Goal: Task Accomplishment & Management: Complete application form

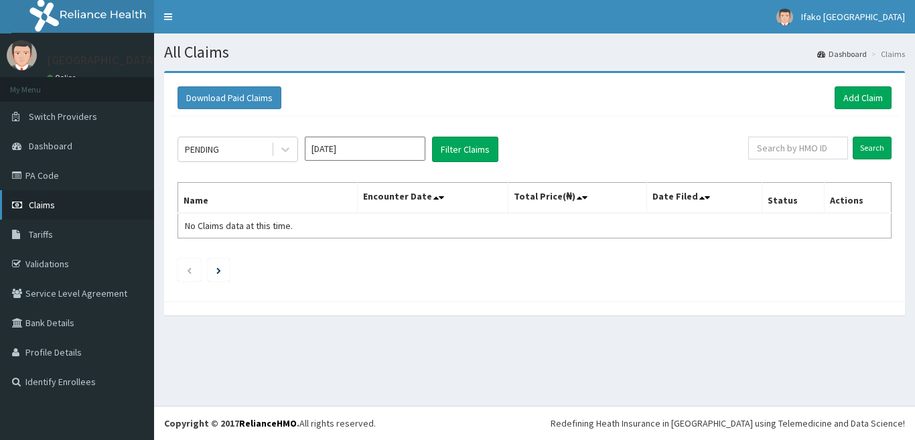
drag, startPoint x: 0, startPoint y: 0, endPoint x: 48, endPoint y: 210, distance: 215.0
click at [48, 210] on span "Claims" at bounding box center [42, 205] width 26 height 12
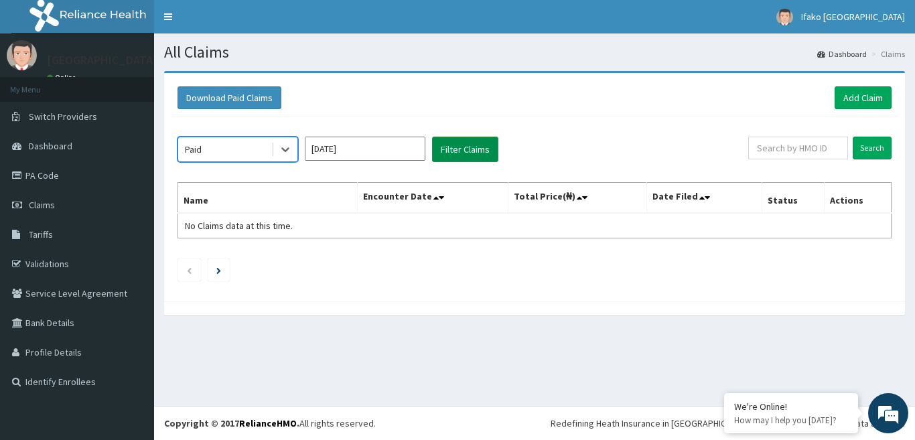
click at [465, 151] on button "Filter Claims" at bounding box center [465, 149] width 66 height 25
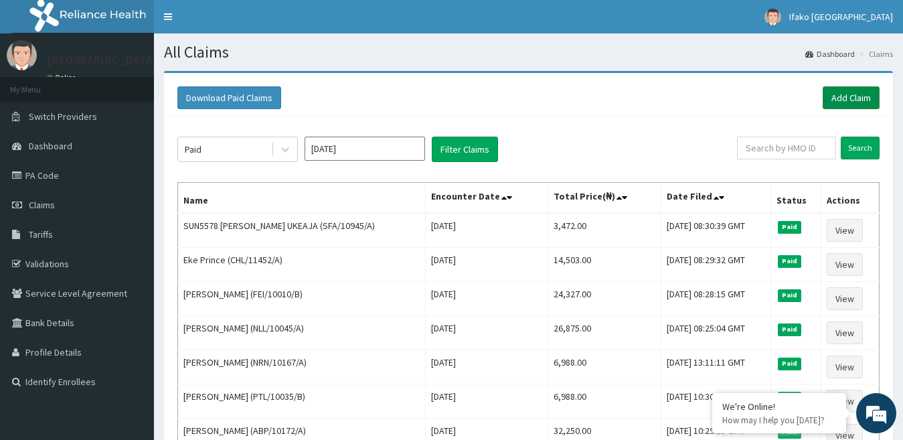
click at [851, 90] on link "Add Claim" at bounding box center [851, 97] width 57 height 23
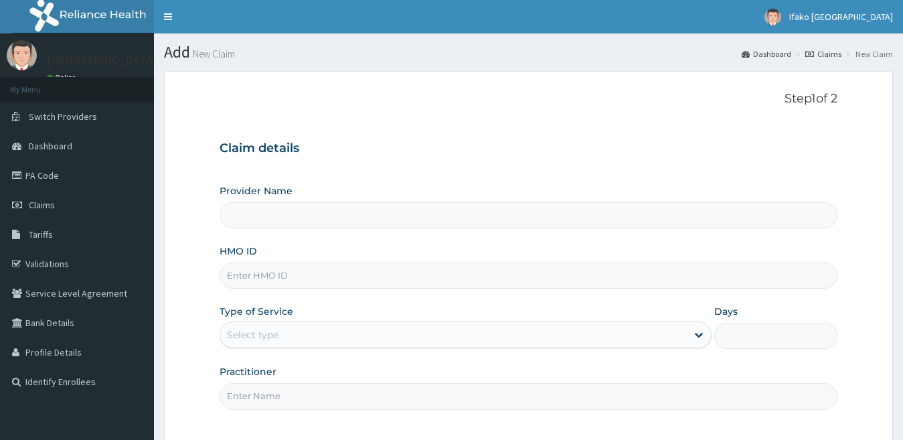
type input "[GEOGRAPHIC_DATA]"
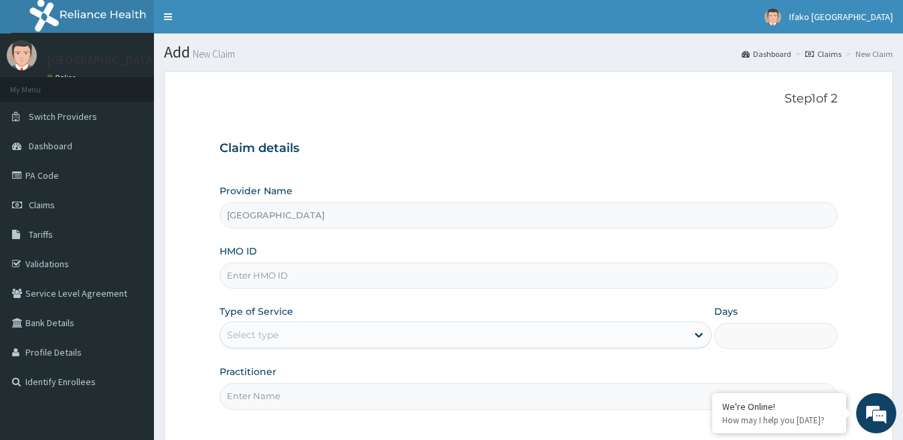
drag, startPoint x: 303, startPoint y: 275, endPoint x: 308, endPoint y: 281, distance: 7.6
click at [305, 280] on input "HMO ID" at bounding box center [529, 276] width 619 height 26
type input "V"
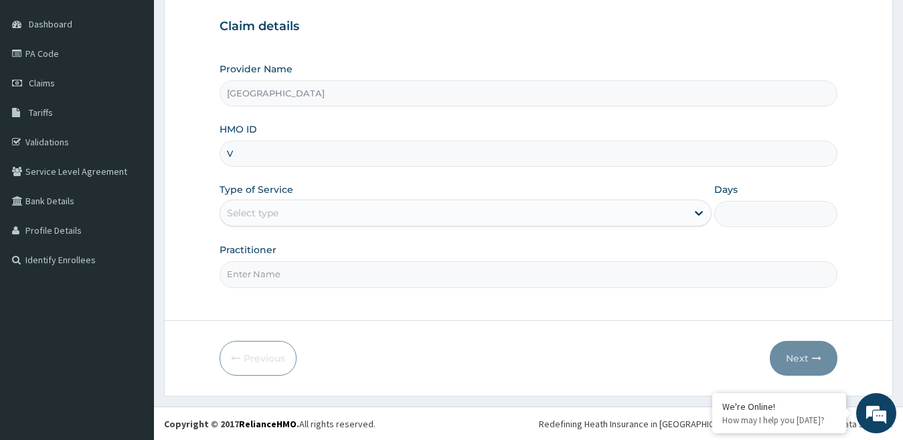
scroll to position [123, 0]
paste input "UBP/10692/B"
type input "UBP/10692/B"
drag, startPoint x: 280, startPoint y: 209, endPoint x: 286, endPoint y: 186, distance: 24.2
click at [280, 210] on div "Select type" at bounding box center [453, 212] width 467 height 21
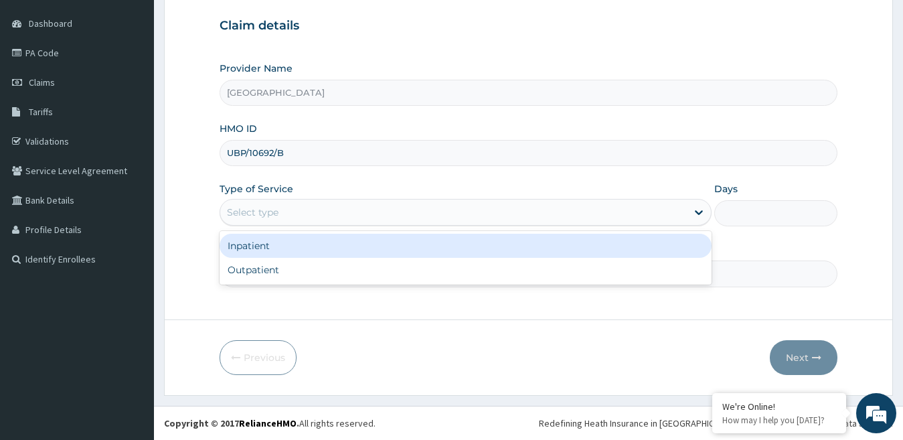
click at [286, 245] on div "Inpatient" at bounding box center [466, 246] width 493 height 24
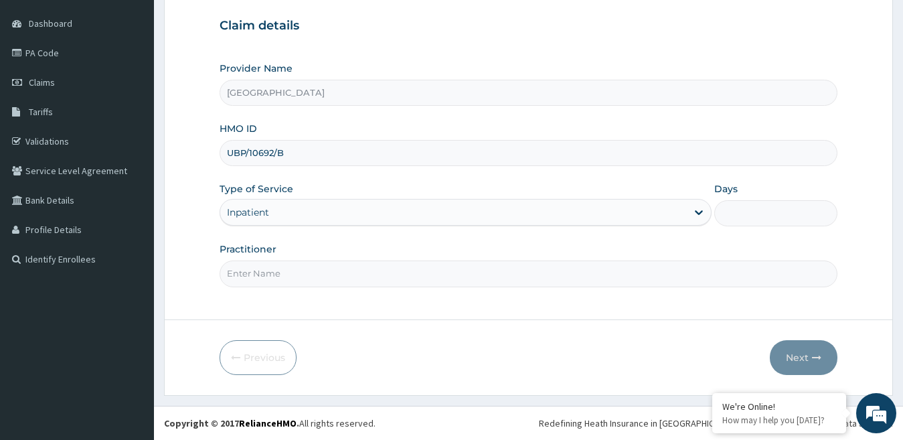
click at [715, 206] on div at bounding box center [776, 213] width 123 height 26
click at [716, 206] on div at bounding box center [776, 213] width 123 height 26
click at [744, 205] on input "Days" at bounding box center [776, 213] width 123 height 26
click at [755, 221] on input "Days" at bounding box center [776, 213] width 123 height 26
click at [755, 210] on input "Days" at bounding box center [776, 213] width 123 height 26
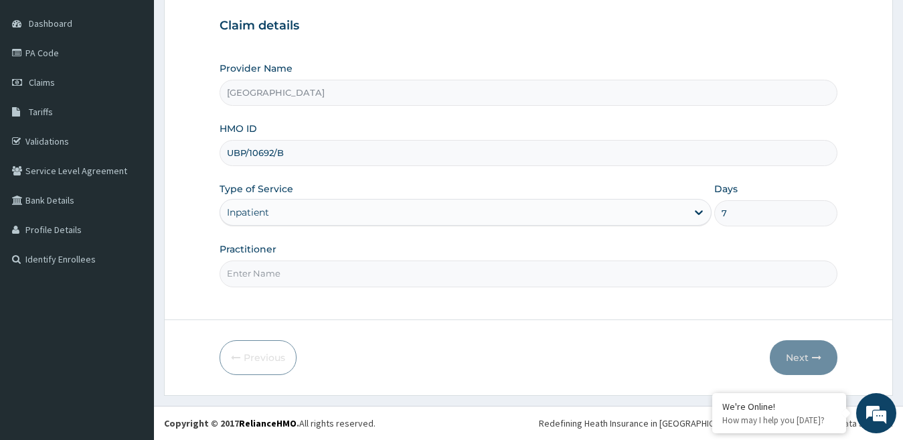
type input "7"
click at [389, 273] on input "Practitioner" at bounding box center [529, 274] width 619 height 26
type input "DR."
click at [796, 358] on button "Next" at bounding box center [804, 357] width 68 height 35
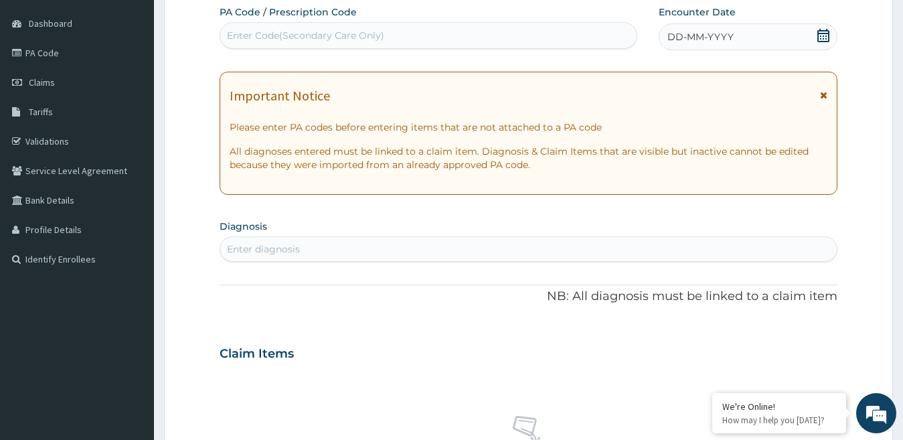
click at [258, 27] on div "Enter Code(Secondary Care Only)" at bounding box center [428, 35] width 417 height 21
paste input "PA/039875"
type input "PA/039875"
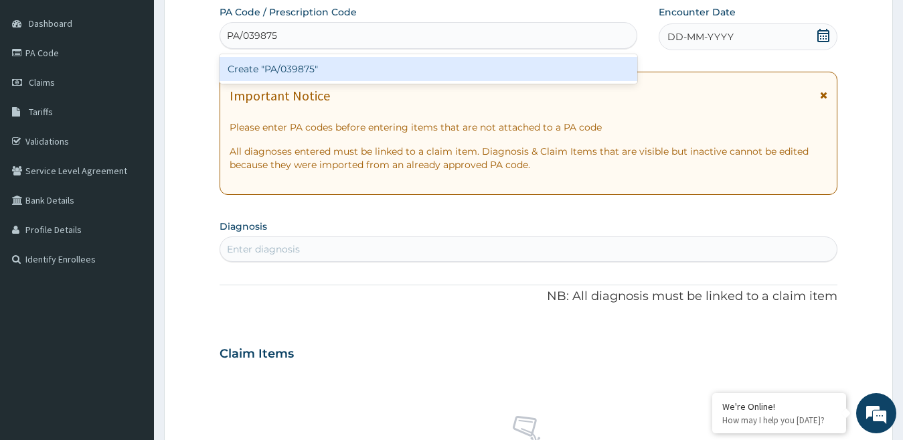
click at [257, 66] on div "Create "PA/039875"" at bounding box center [429, 69] width 418 height 24
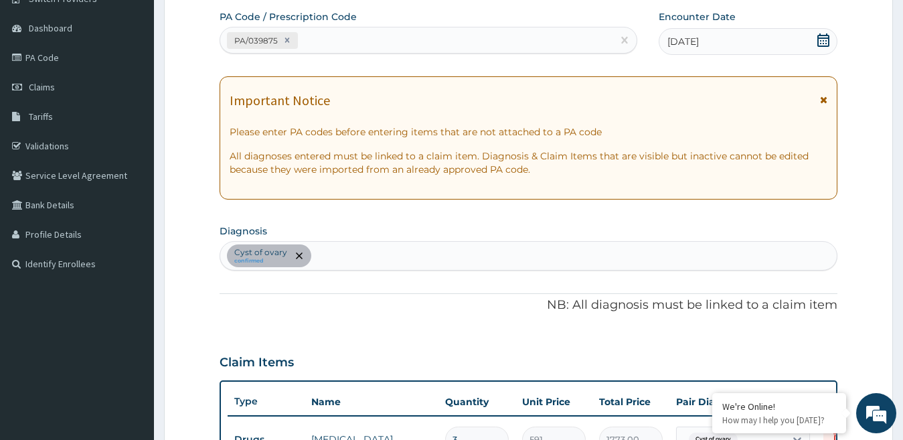
scroll to position [117, 0]
click at [344, 31] on div "PA/039875" at bounding box center [416, 41] width 392 height 22
paste input "PA/49C906"
type input "PA/49C906"
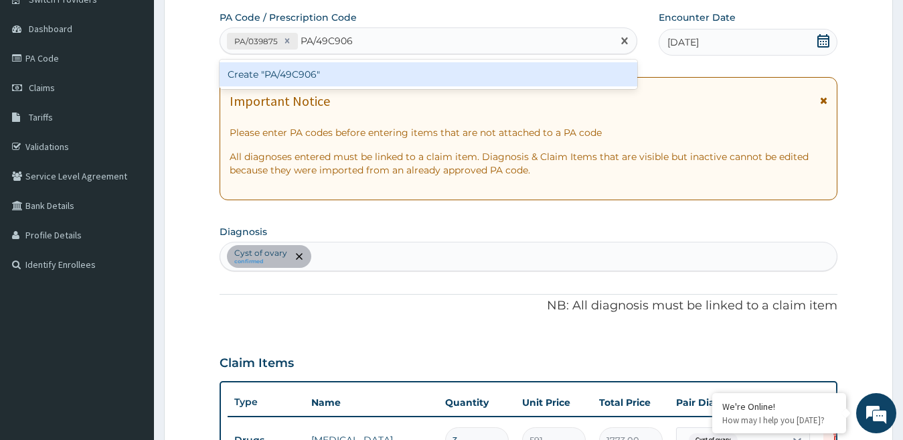
click at [348, 80] on div "Create "PA/49C906"" at bounding box center [429, 74] width 418 height 24
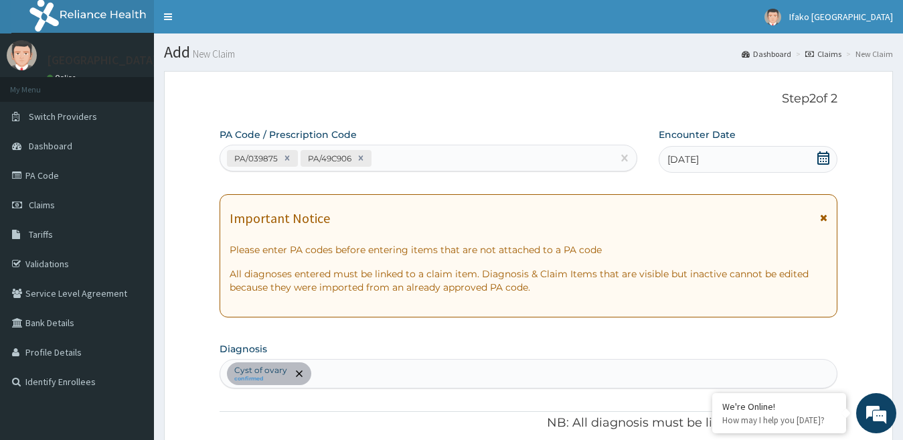
scroll to position [0, 0]
click at [423, 153] on div "PA/039875 PA/49C906" at bounding box center [416, 158] width 392 height 22
paste input "PA/D96029"
type input "PA/D96029"
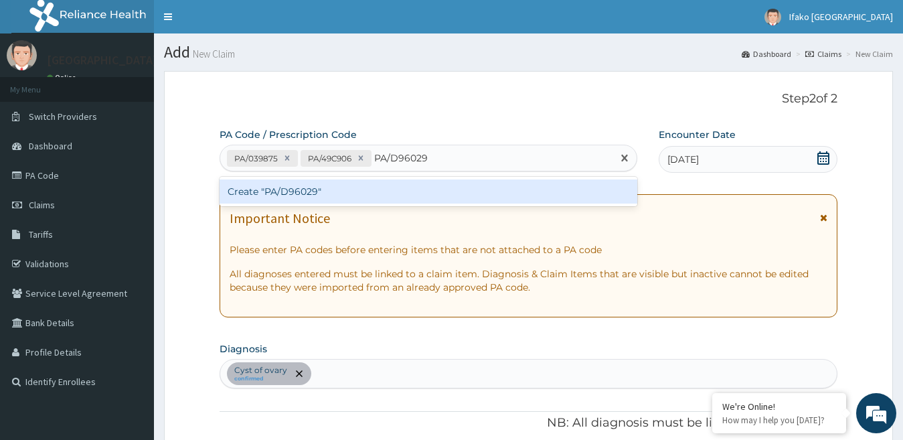
click at [394, 197] on div "Create "PA/D96029"" at bounding box center [429, 191] width 418 height 24
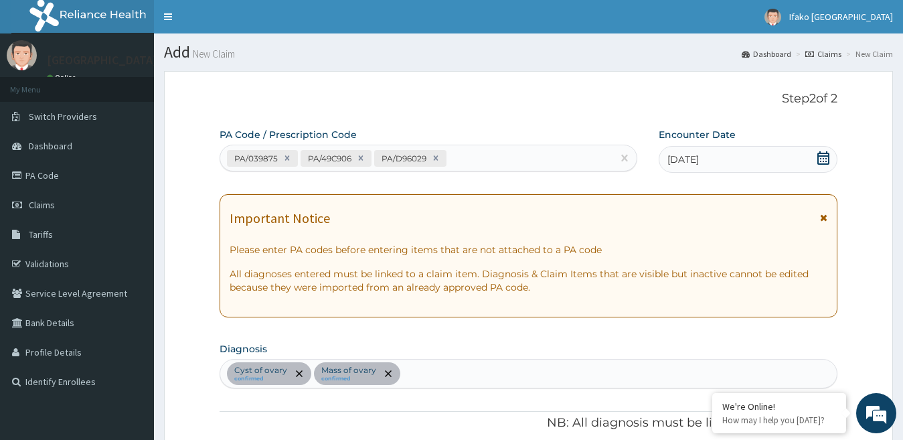
click at [460, 147] on div "PA/039875 PA/49C906 PA/D96029" at bounding box center [429, 158] width 418 height 27
drag, startPoint x: 461, startPoint y: 151, endPoint x: 469, endPoint y: 145, distance: 9.5
click at [461, 151] on div "PA/039875 PA/49C906 PA/D96029" at bounding box center [416, 158] width 392 height 22
paste input "PA/5CE3EA"
type input "PA/5CE3EA"
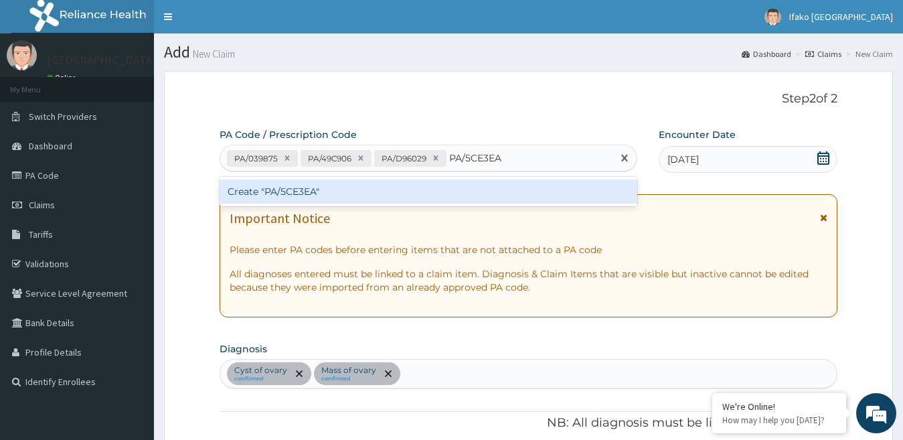
click at [453, 184] on div "Create "PA/5CE3EA"" at bounding box center [429, 191] width 418 height 24
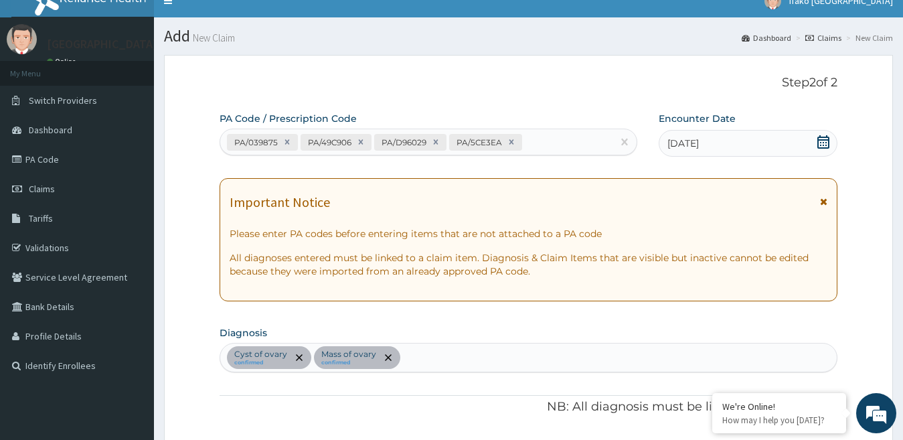
scroll to position [16, 0]
click at [566, 150] on div "PA/039875 PA/49C906 PA/D96029 PA/5CE3EA" at bounding box center [416, 142] width 392 height 22
click at [565, 137] on div "PA/039875 PA/49C906 PA/D96029 PA/5CE3EA" at bounding box center [416, 142] width 392 height 22
paste input "PA/B89DF6"
type input "PA/B89DF6"
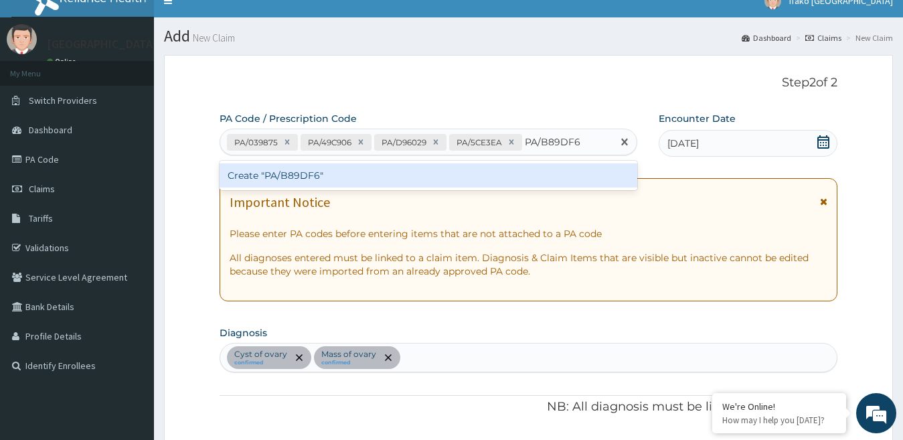
click at [551, 177] on div "Create "PA/B89DF6"" at bounding box center [429, 175] width 418 height 24
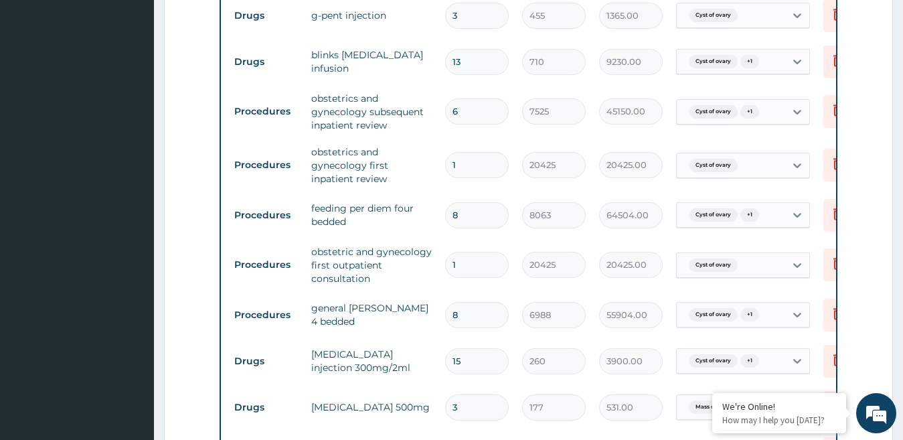
scroll to position [728, 0]
click at [463, 218] on input "8" at bounding box center [477, 214] width 64 height 26
type input "0.00"
type input "7"
type input "56441.00"
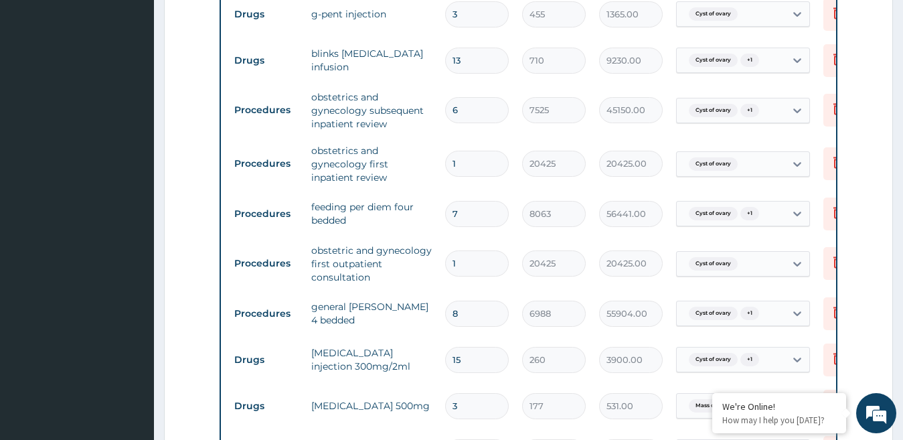
type input "6"
type input "48378.00"
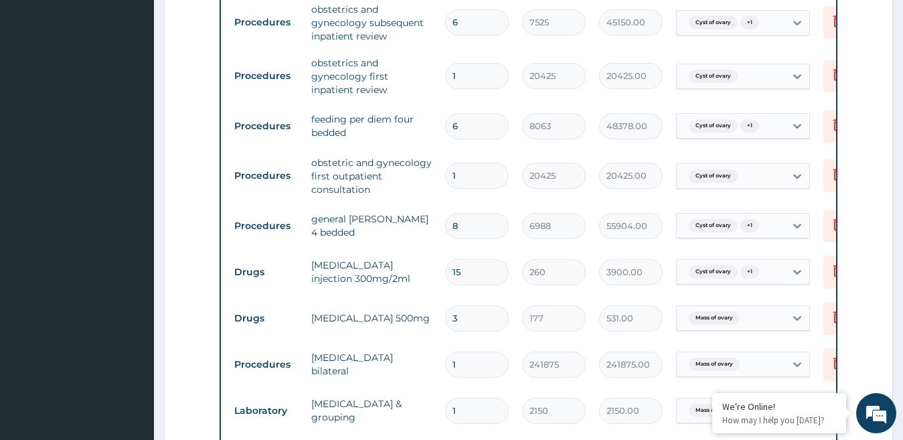
scroll to position [816, 0]
type input "6"
click at [462, 228] on input "8" at bounding box center [477, 225] width 64 height 26
type input "0.00"
type input "7"
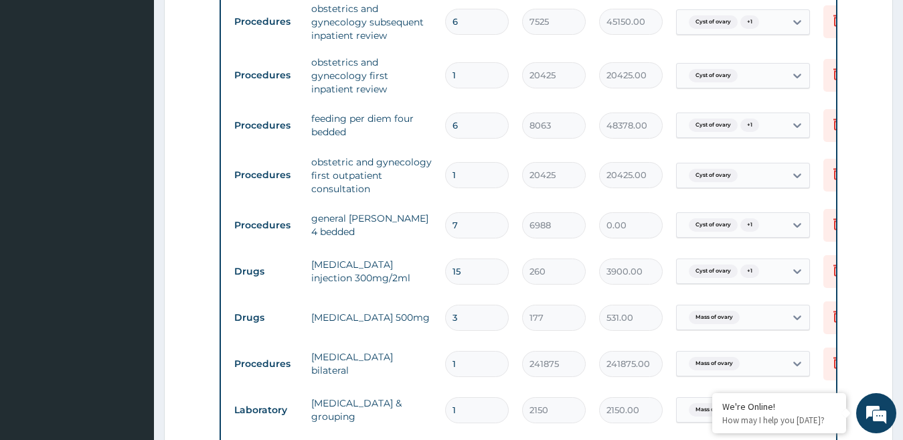
type input "48916.00"
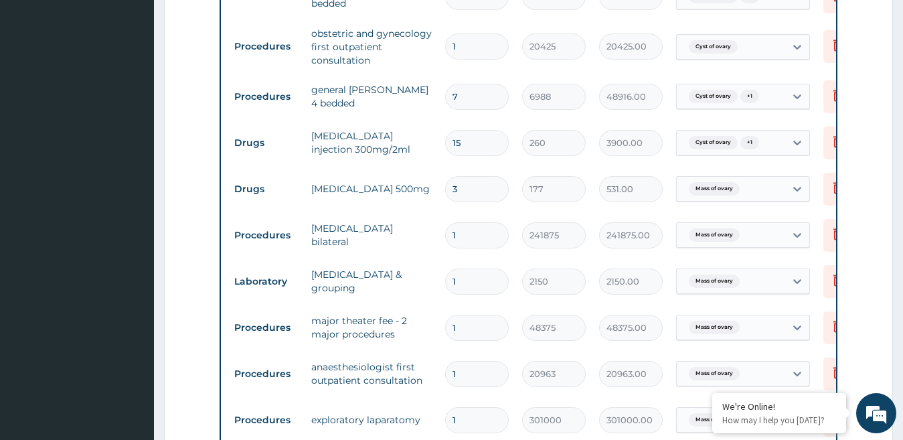
scroll to position [948, 0]
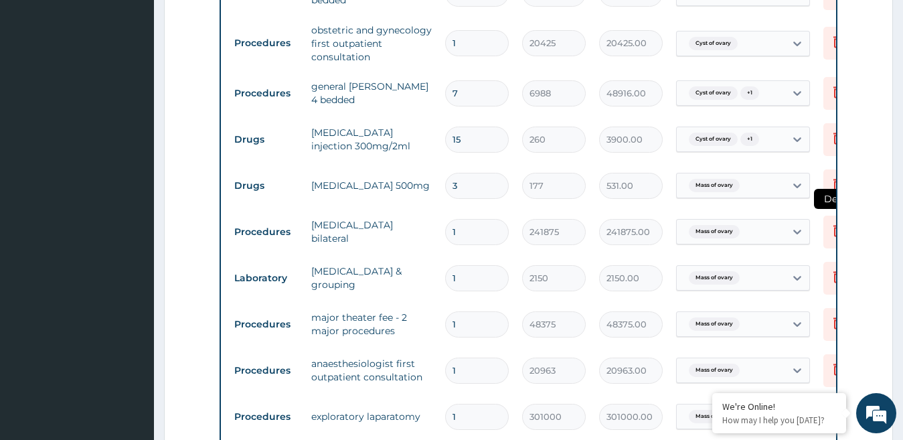
type input "7"
click at [836, 233] on icon at bounding box center [838, 230] width 16 height 16
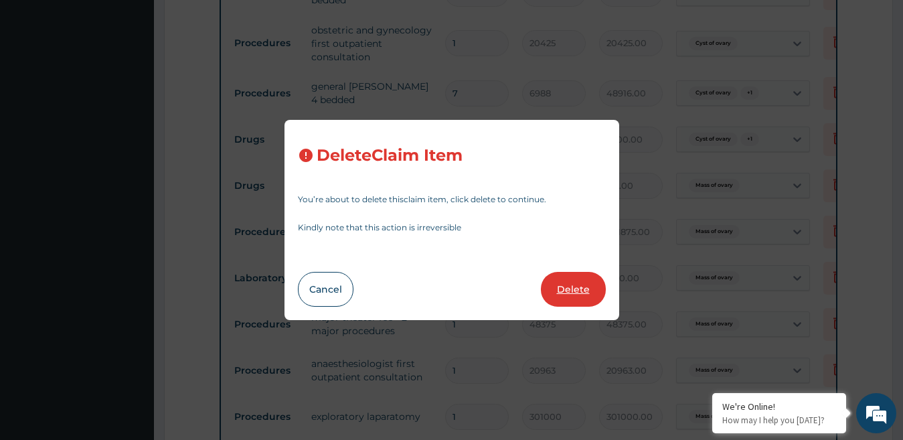
click at [550, 283] on button "Delete" at bounding box center [573, 289] width 65 height 35
type input "2150"
type input "2150.00"
type input "48375"
type input "48375.00"
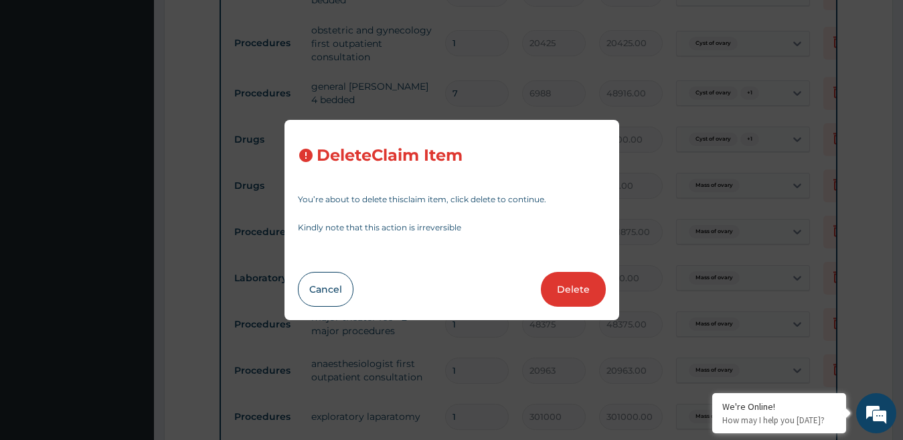
type input "20963"
type input "20963.00"
type input "301000"
type input "301000.00"
type input "2150"
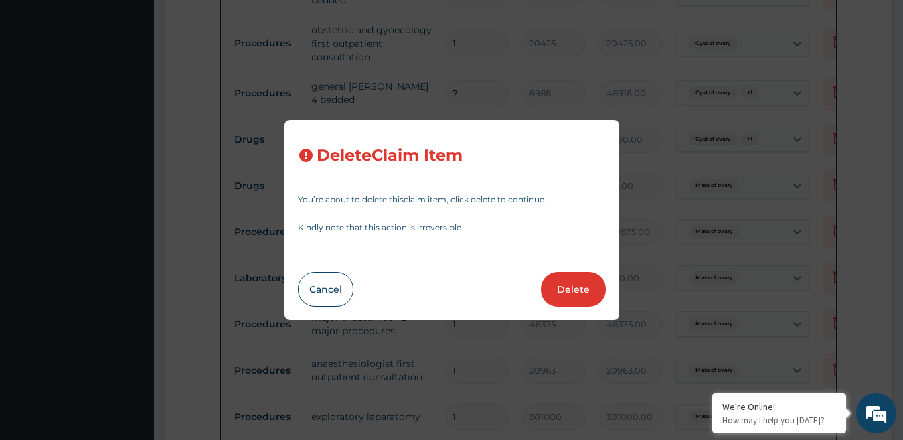
type input "2150.00"
type input "43860"
type input "43860.00"
type input "14"
type input "1774"
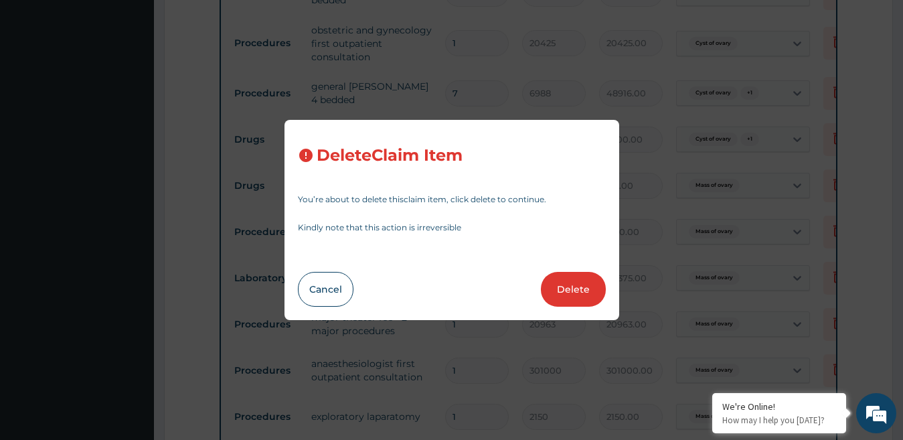
type input "24836.00"
type input "18"
type input "24"
type input "432.00"
type input "2"
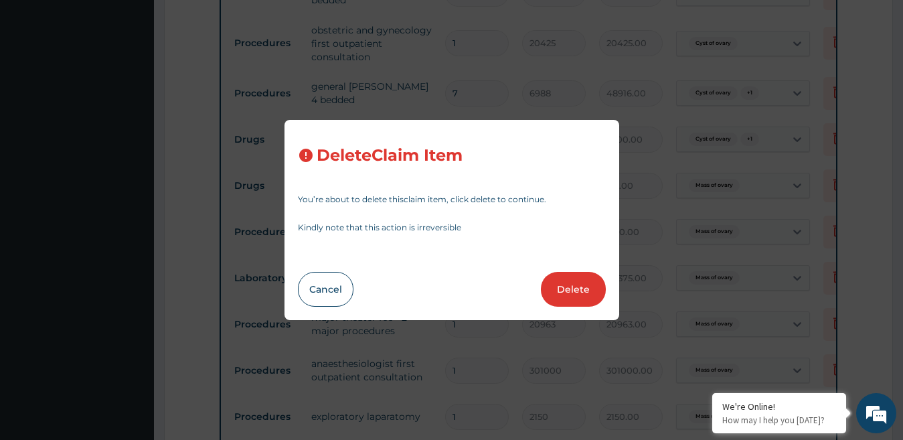
type input "1183"
type input "2366.00"
type input "42"
type input "47"
type input "1974.00"
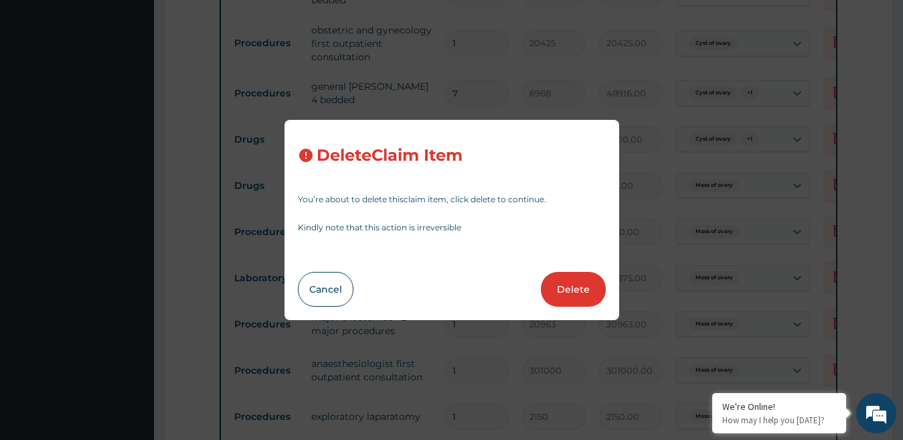
type input "3"
type input "142"
type input "426.00"
type input "10"
type input "83"
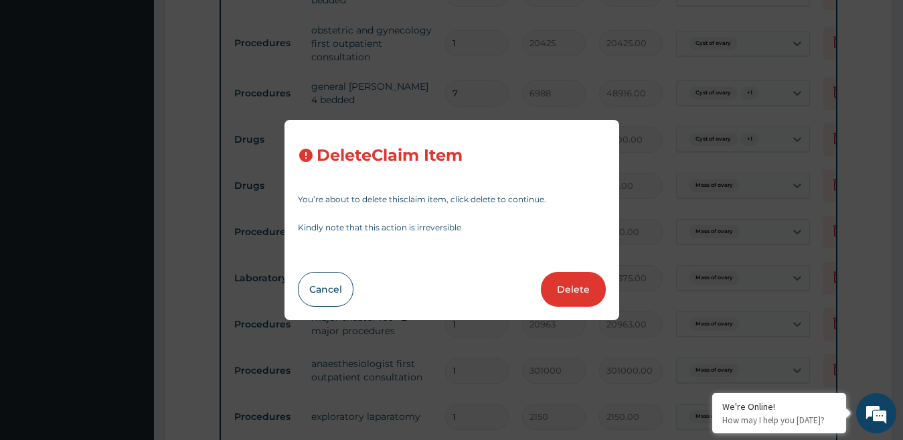
type input "830.00"
type input "1"
type input "4300"
type input "4300.00"
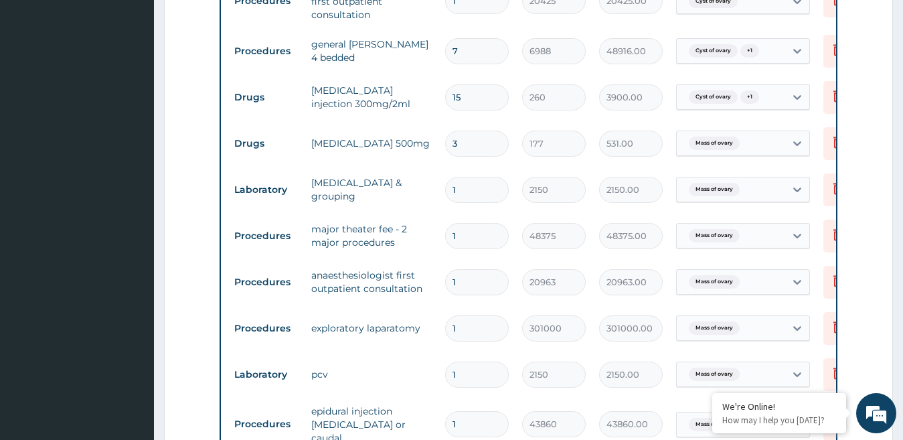
scroll to position [993, 0]
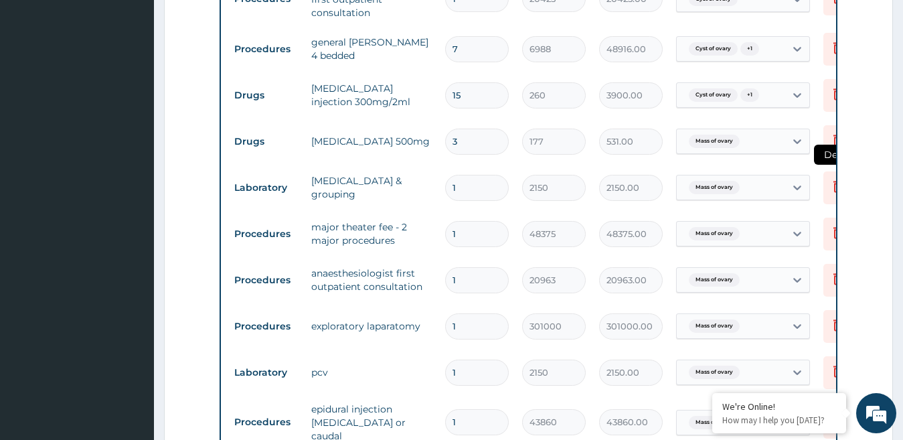
click at [833, 184] on icon at bounding box center [838, 186] width 16 height 16
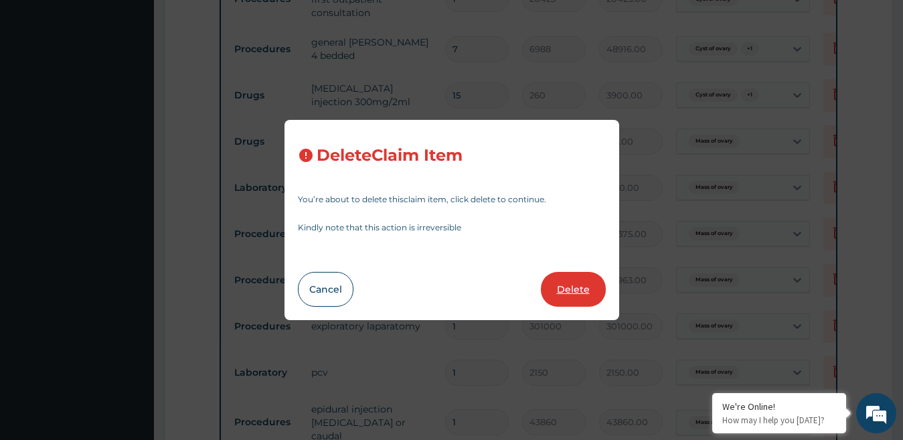
click at [585, 287] on button "Delete" at bounding box center [573, 289] width 65 height 35
type input "48375"
type input "48375.00"
type input "20963"
type input "20963.00"
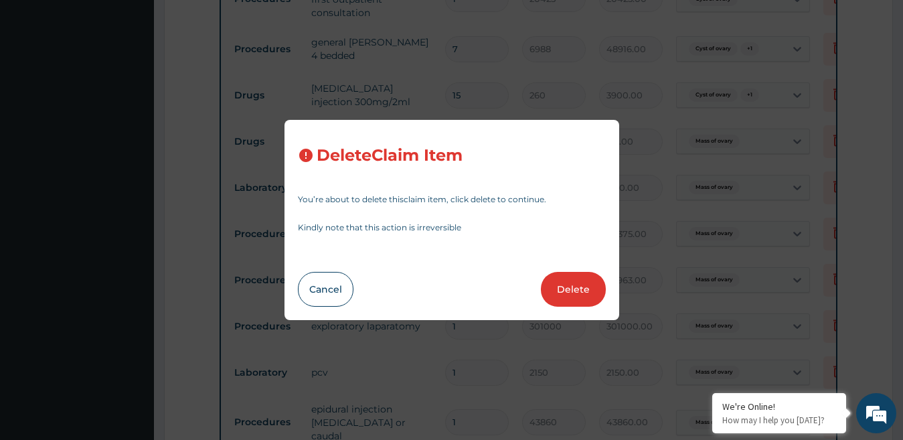
type input "301000"
type input "301000.00"
type input "2150"
type input "2150.00"
type input "43860"
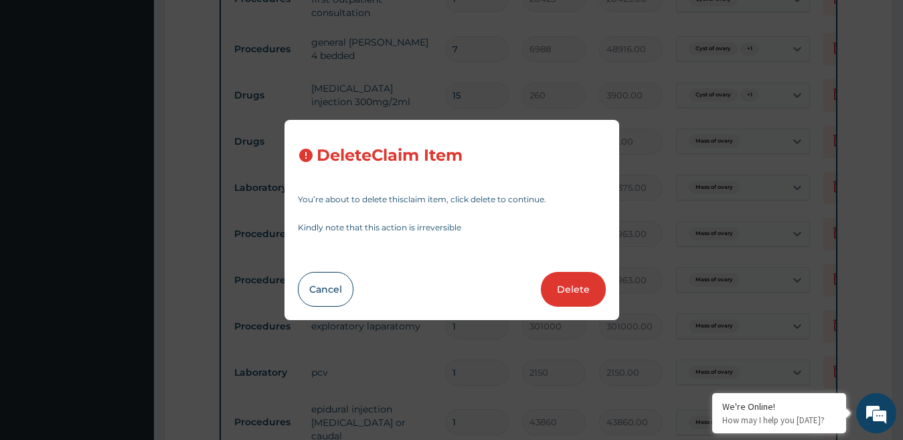
type input "43860.00"
type input "14"
type input "1774"
type input "24836.00"
type input "18"
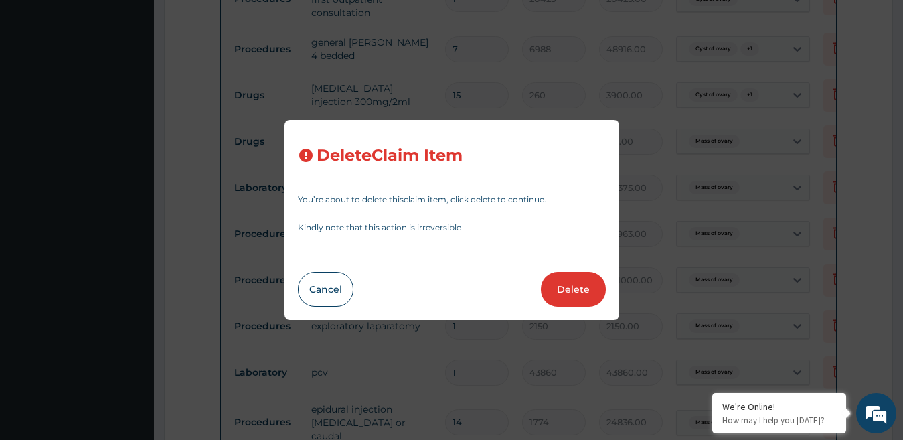
type input "24"
type input "432.00"
type input "2"
type input "1183"
type input "2366.00"
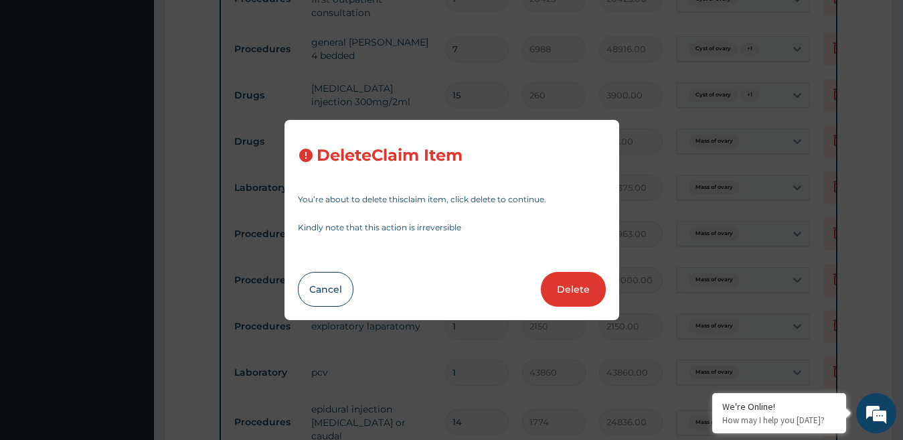
type input "42"
type input "47"
type input "1974.00"
type input "3"
type input "142"
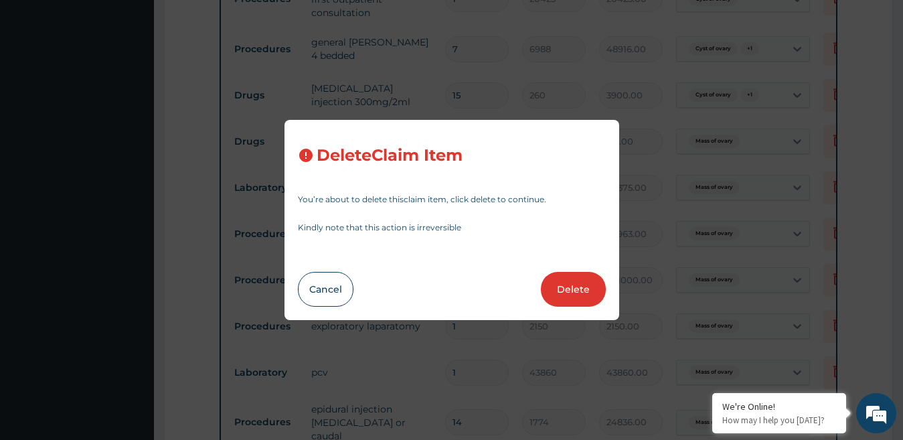
type input "426.00"
type input "10"
type input "83"
type input "830.00"
type input "1"
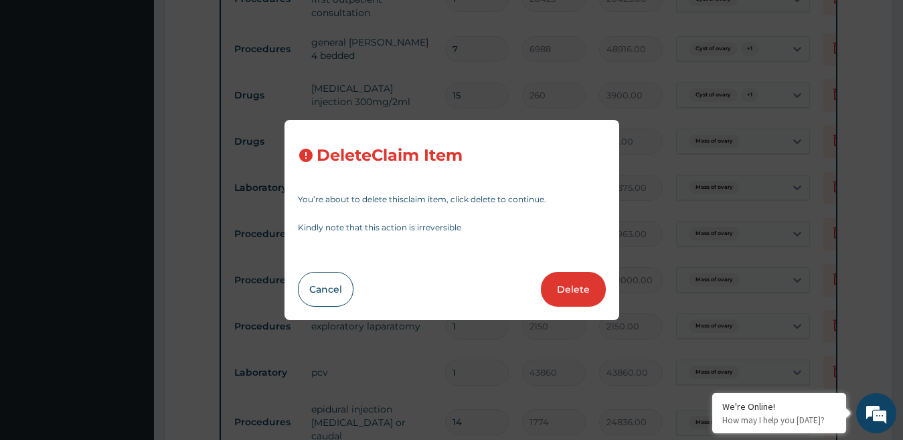
type input "4300"
type input "4300.00"
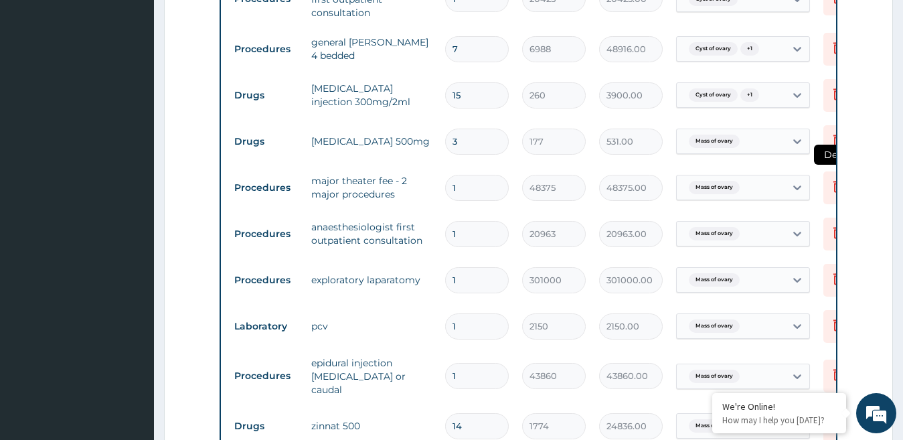
click at [835, 184] on icon at bounding box center [838, 186] width 9 height 12
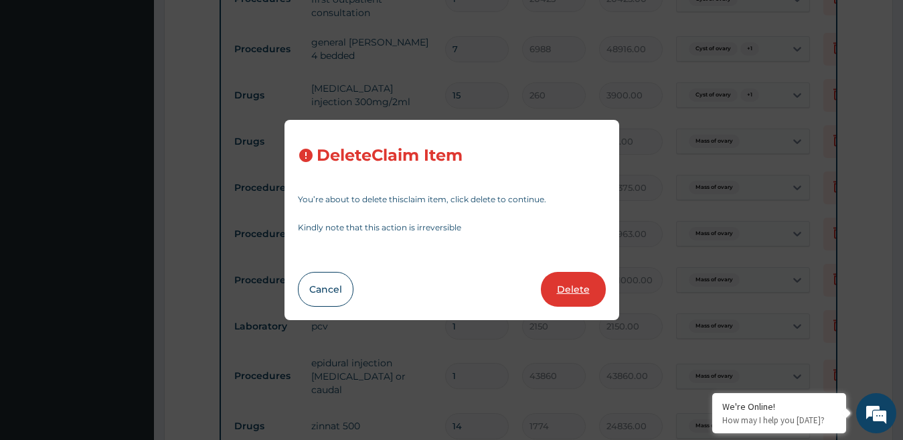
click at [559, 285] on button "Delete" at bounding box center [573, 289] width 65 height 35
type input "20963"
type input "20963.00"
type input "301000"
type input "301000.00"
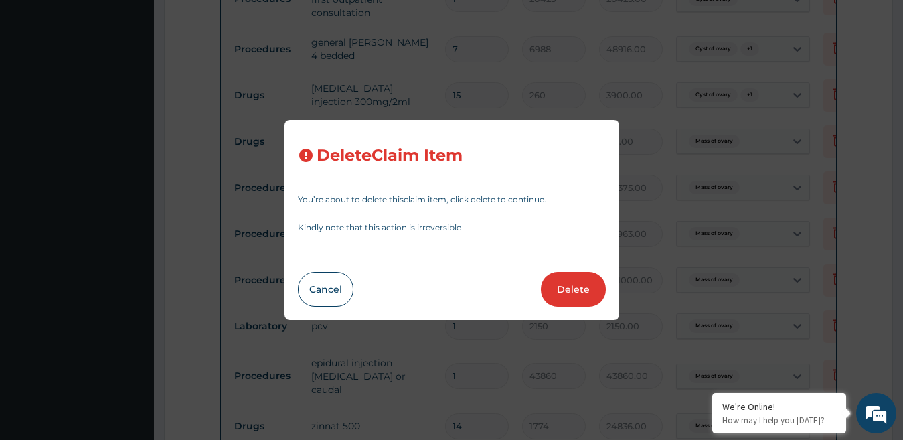
type input "2150"
type input "2150.00"
type input "43860"
type input "43860.00"
type input "14"
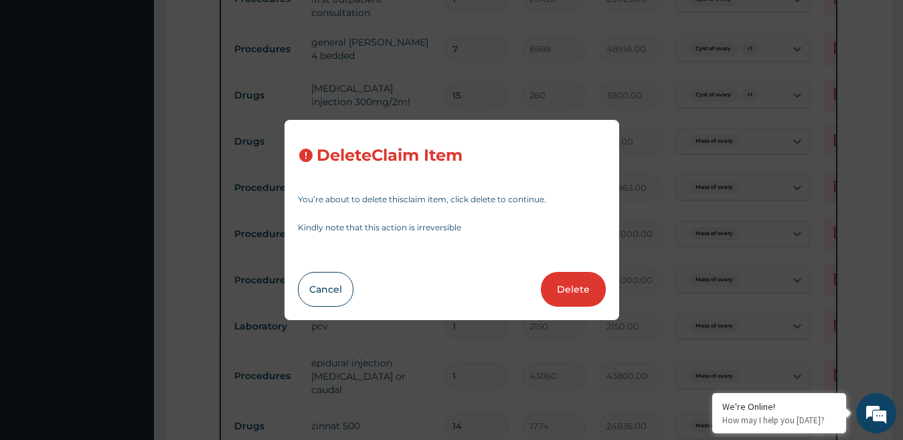
type input "1774"
type input "24836.00"
type input "18"
type input "24"
type input "432.00"
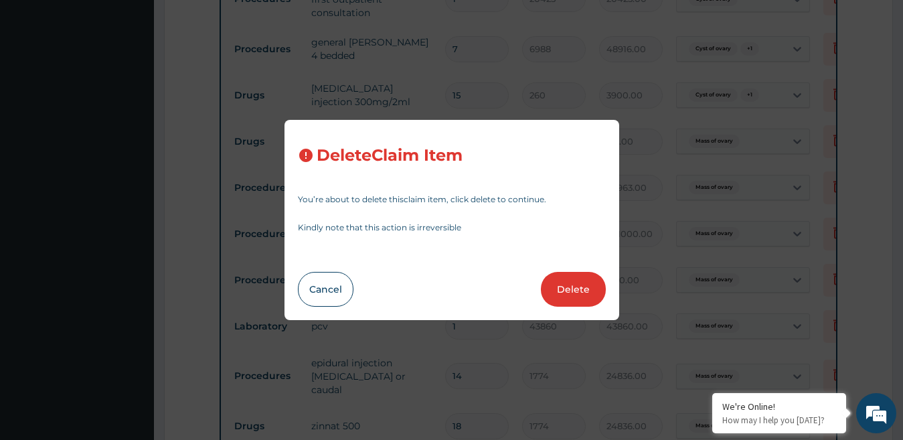
type input "2"
type input "1183"
type input "2366.00"
type input "42"
type input "47"
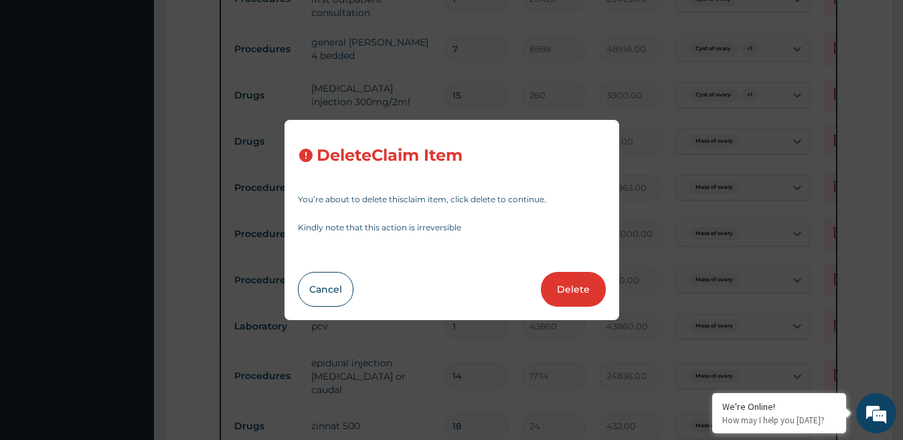
type input "1974.00"
type input "3"
type input "142"
type input "426.00"
type input "10"
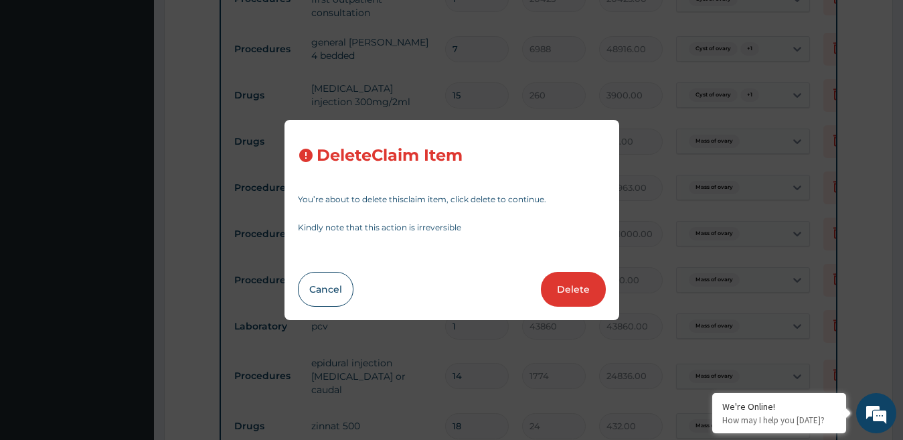
type input "83"
type input "830.00"
type input "1"
type input "4300"
type input "4300.00"
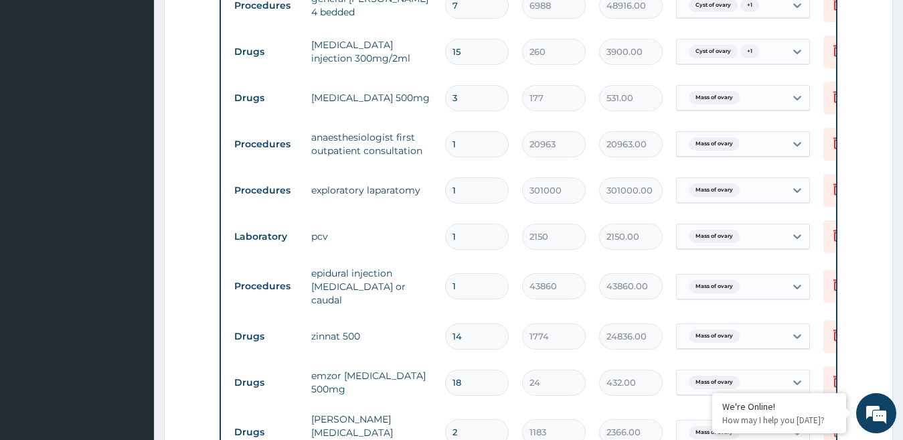
scroll to position [1036, 0]
click at [836, 147] on icon at bounding box center [838, 143] width 16 height 16
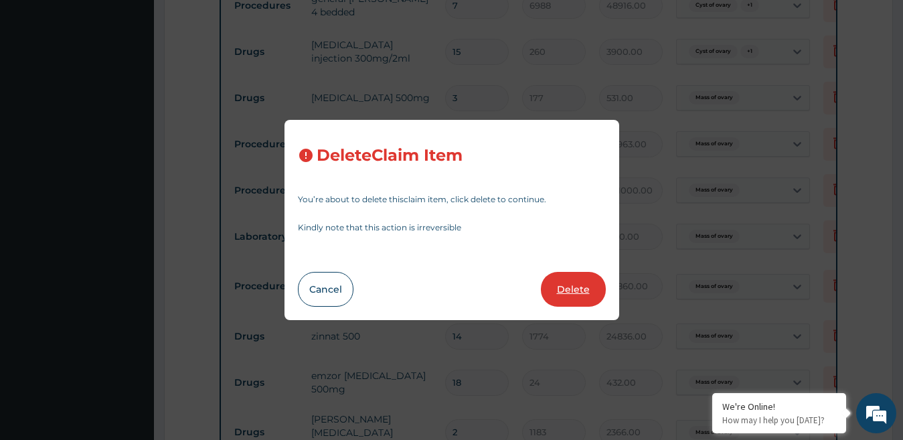
click at [572, 288] on button "Delete" at bounding box center [573, 289] width 65 height 35
type input "301000"
type input "301000.00"
type input "2150"
type input "2150.00"
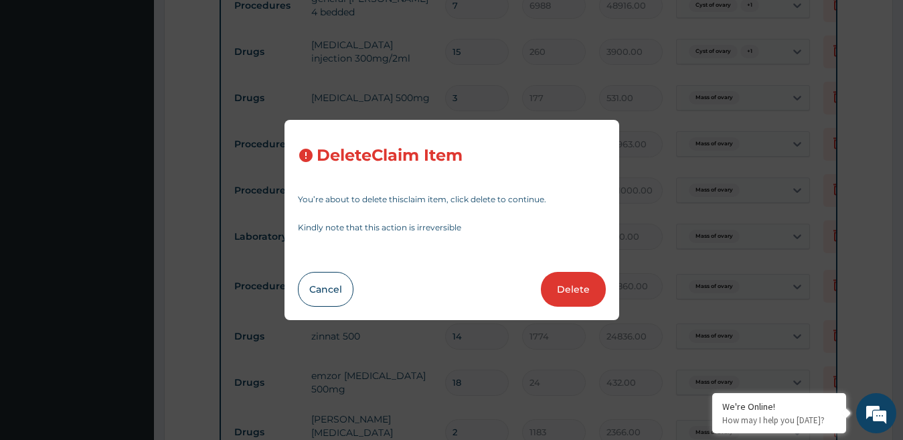
type input "43860"
type input "43860.00"
type input "14"
type input "1774"
type input "24836.00"
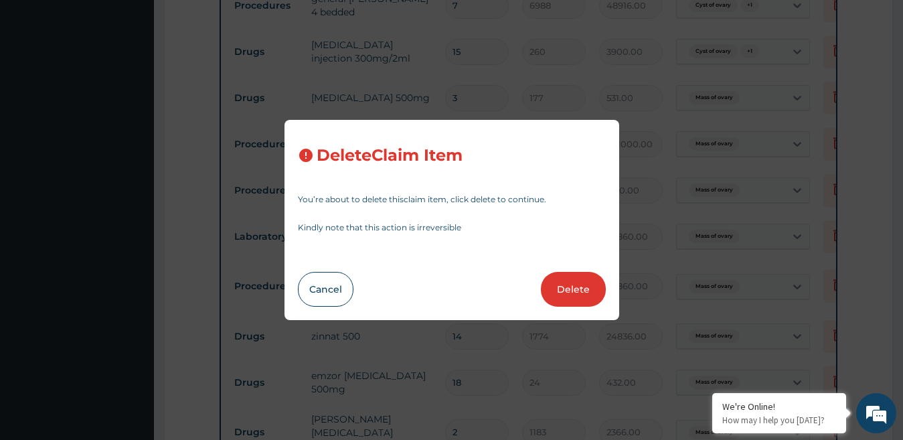
type input "18"
type input "24"
type input "432.00"
type input "2"
type input "1183"
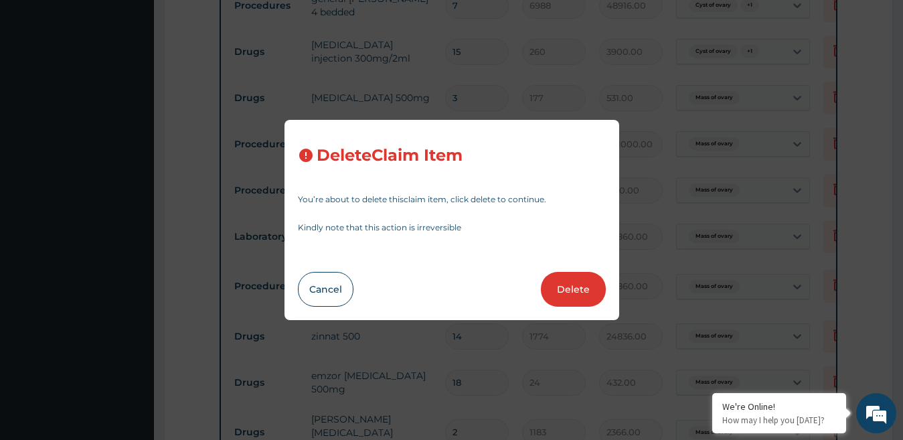
type input "2366.00"
type input "42"
type input "47"
type input "1974.00"
type input "3"
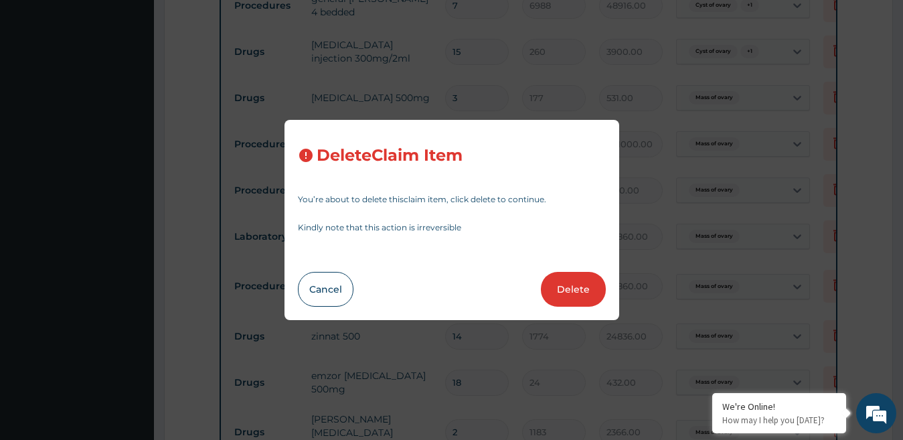
type input "142"
type input "426.00"
type input "10"
type input "83"
type input "830.00"
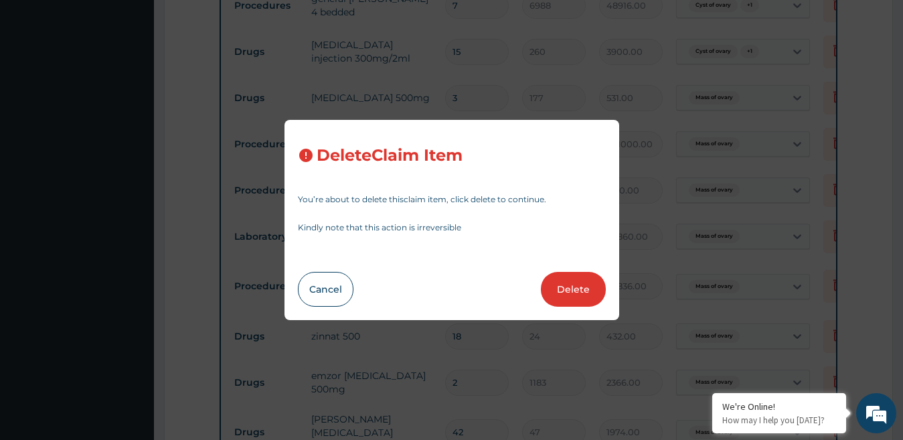
type input "1"
type input "4300"
type input "4300.00"
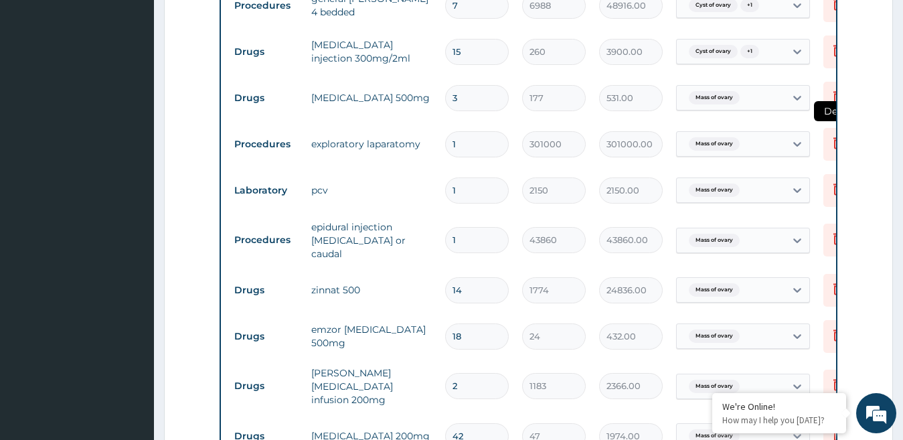
click at [837, 138] on icon at bounding box center [838, 143] width 9 height 12
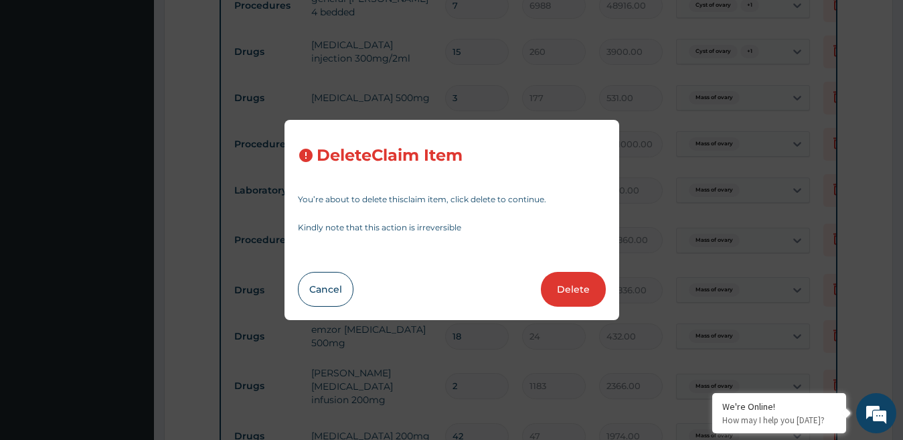
click at [595, 291] on button "Delete" at bounding box center [573, 289] width 65 height 35
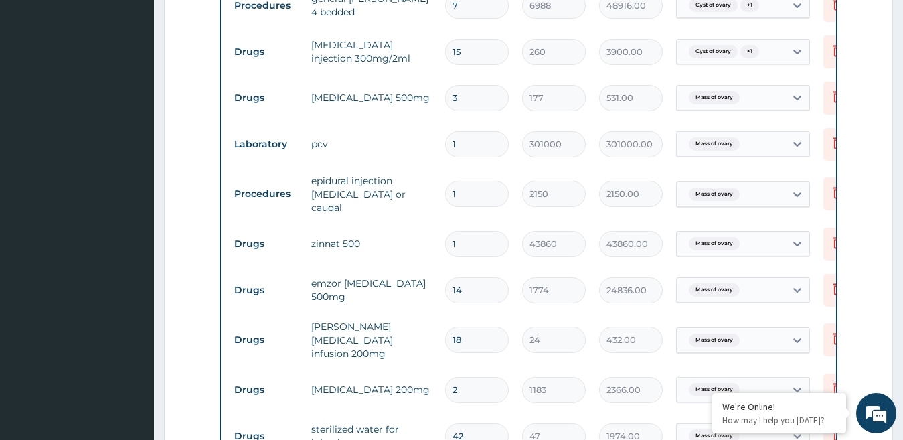
type input "2150"
type input "2150.00"
type input "43860"
type input "43860.00"
type input "14"
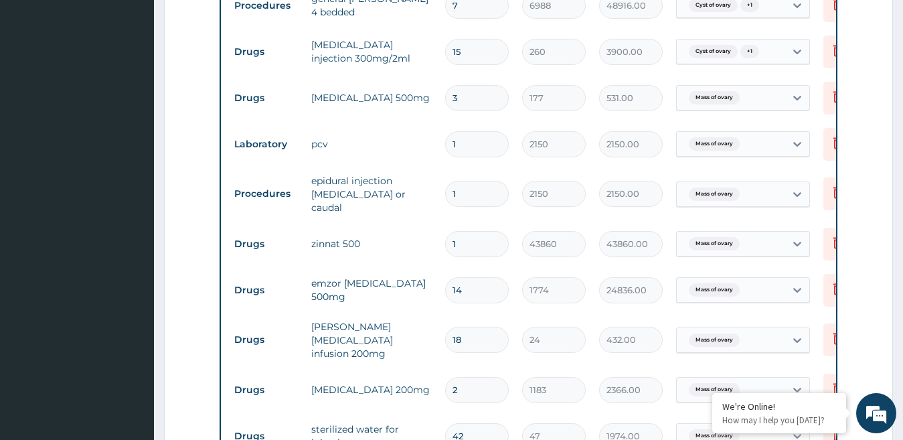
type input "1774"
type input "24836.00"
type input "18"
type input "24"
type input "432.00"
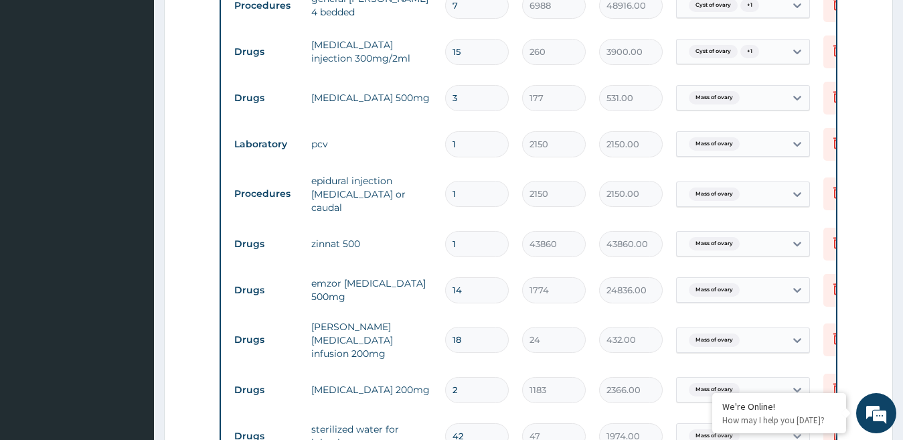
type input "2"
type input "1183"
type input "2366.00"
type input "42"
type input "47"
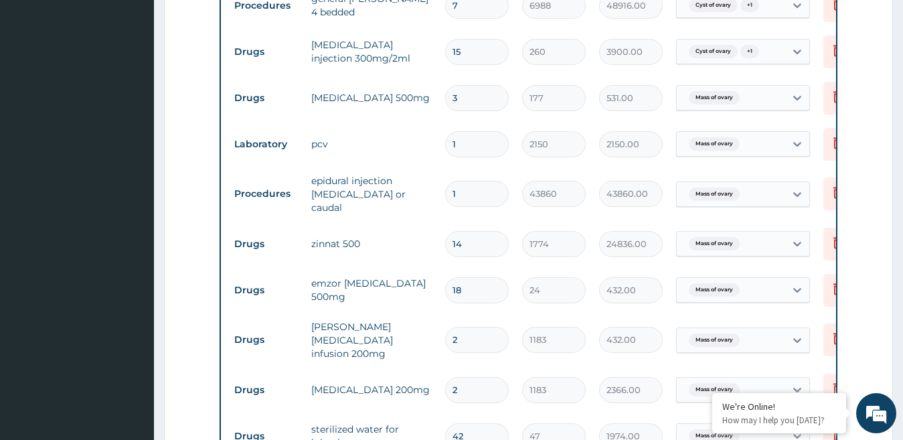
type input "1974.00"
type input "3"
type input "142"
type input "426.00"
type input "10"
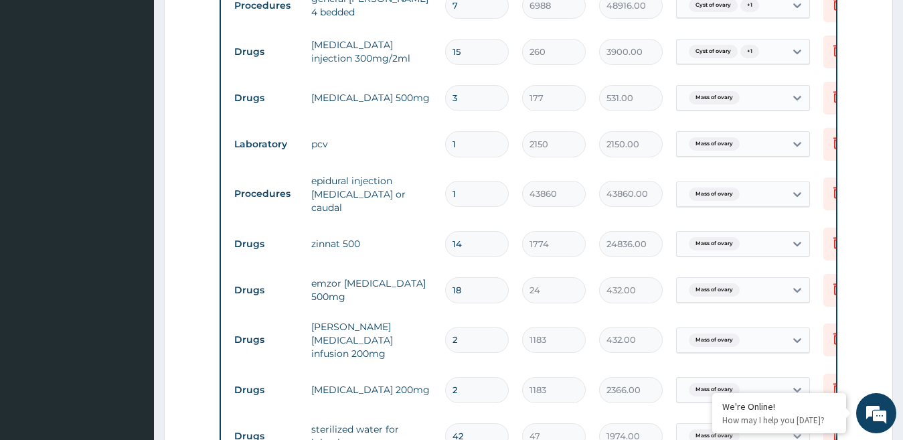
type input "83"
type input "830.00"
type input "1"
type input "4300"
type input "4300.00"
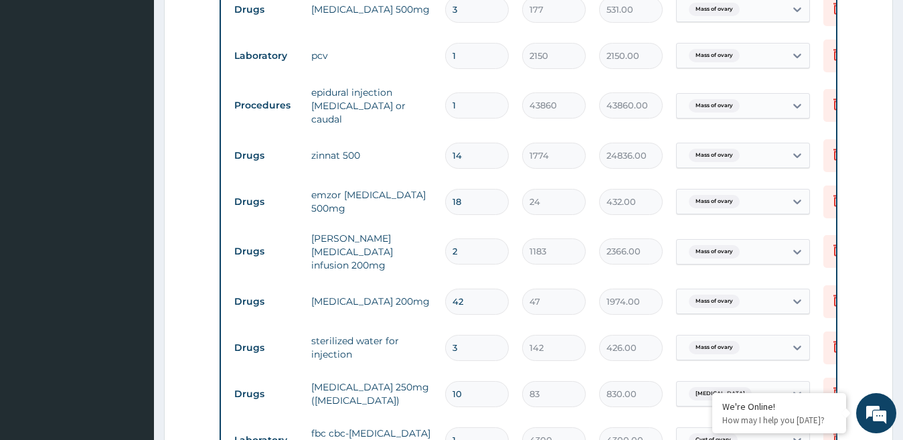
scroll to position [1168, 0]
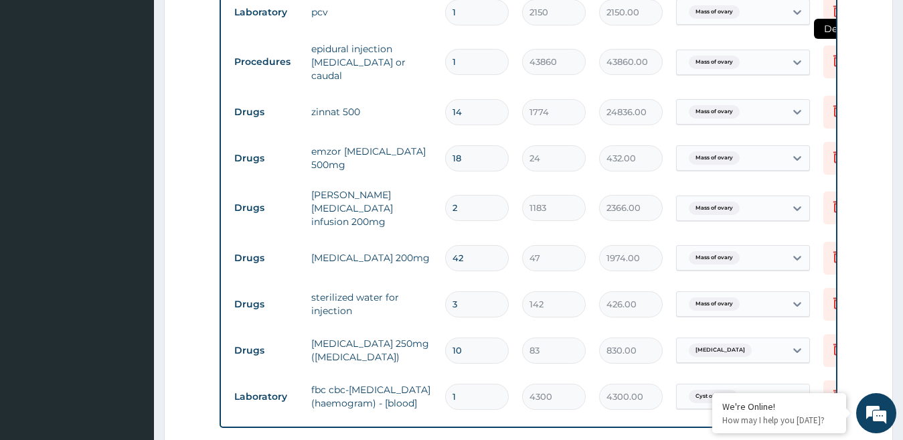
click at [834, 60] on icon at bounding box center [838, 60] width 16 height 16
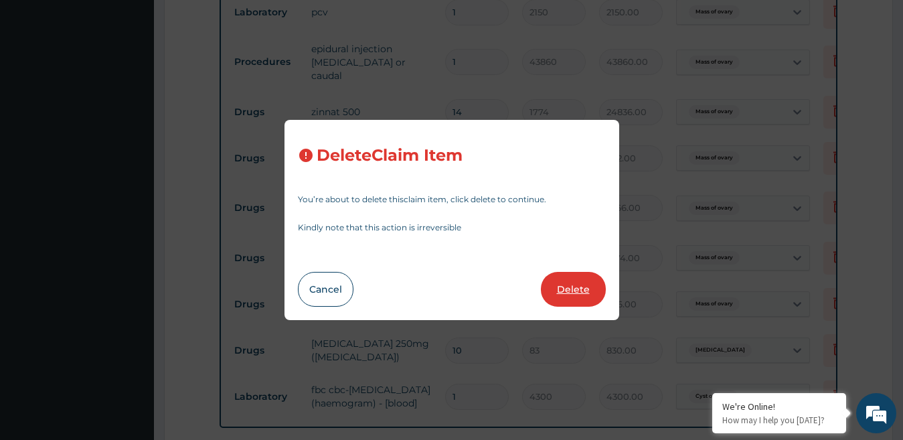
click at [584, 279] on button "Delete" at bounding box center [573, 289] width 65 height 35
type input "14"
type input "1774"
type input "24836.00"
type input "18"
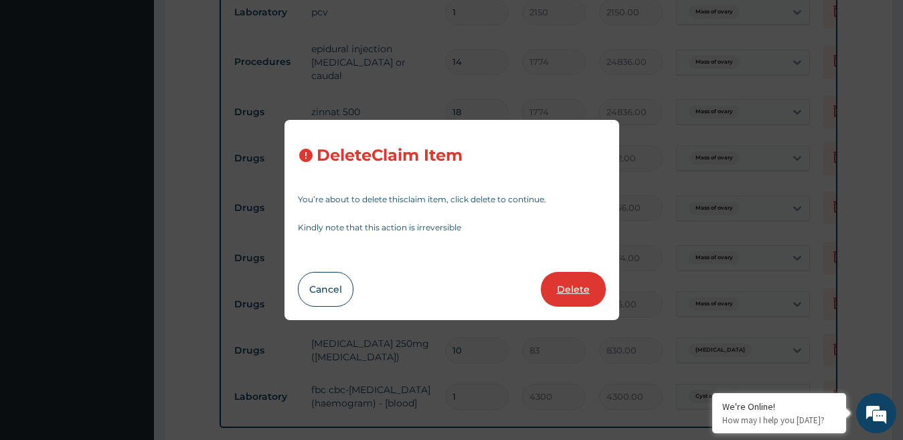
type input "24"
type input "432.00"
type input "2"
type input "1183"
type input "2366.00"
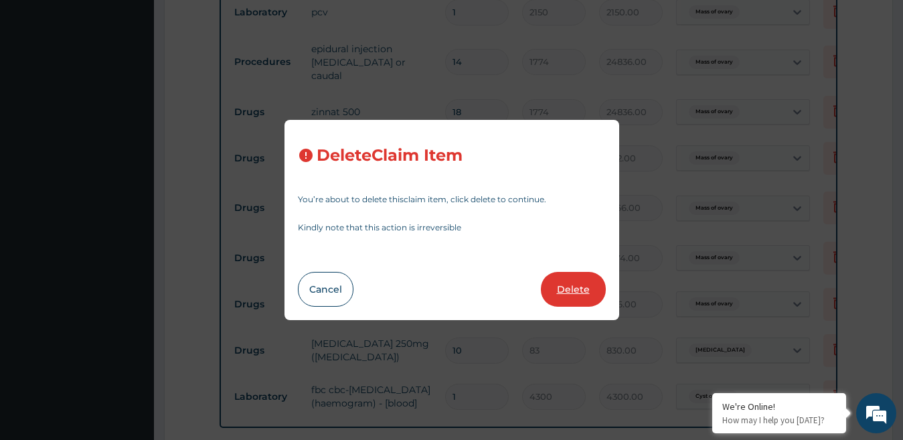
type input "42"
type input "47"
type input "1974.00"
type input "3"
type input "142"
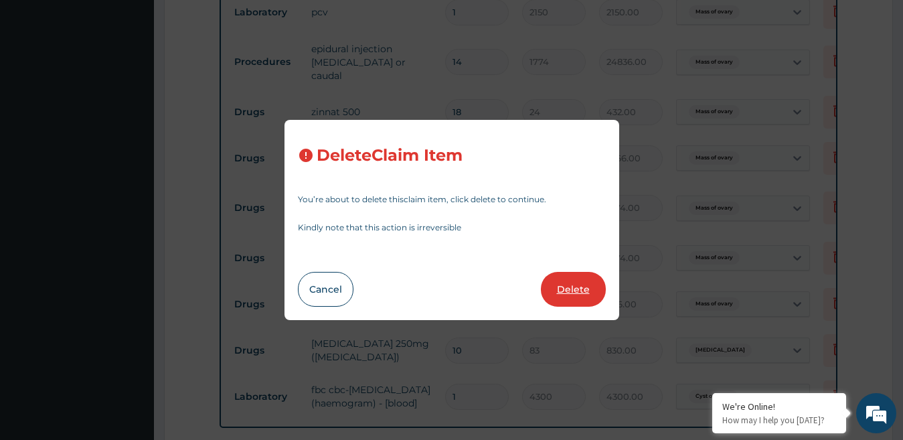
type input "426.00"
type input "10"
type input "83"
type input "830.00"
type input "1"
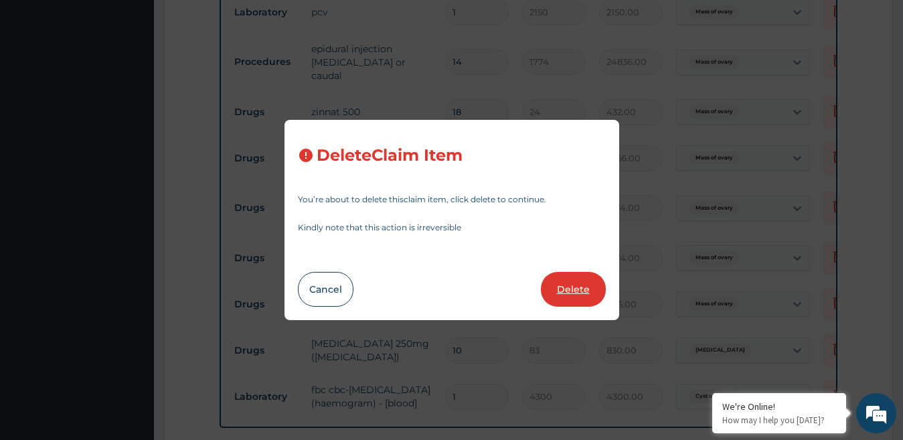
type input "4300"
type input "4300.00"
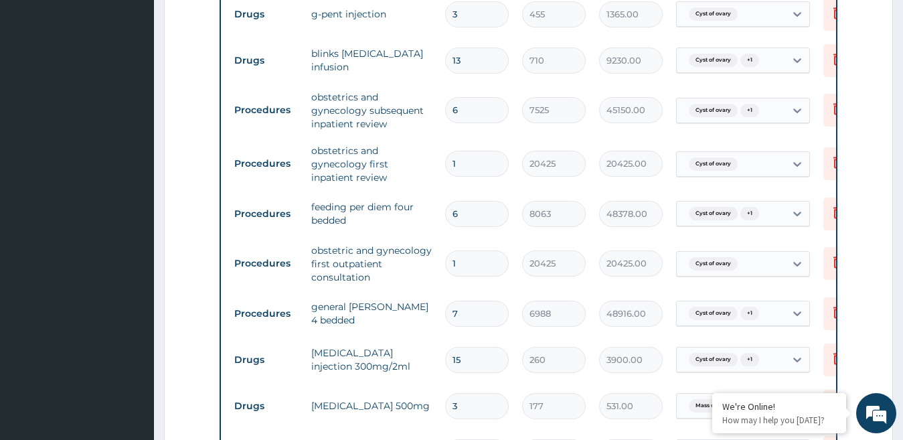
scroll to position [772, 0]
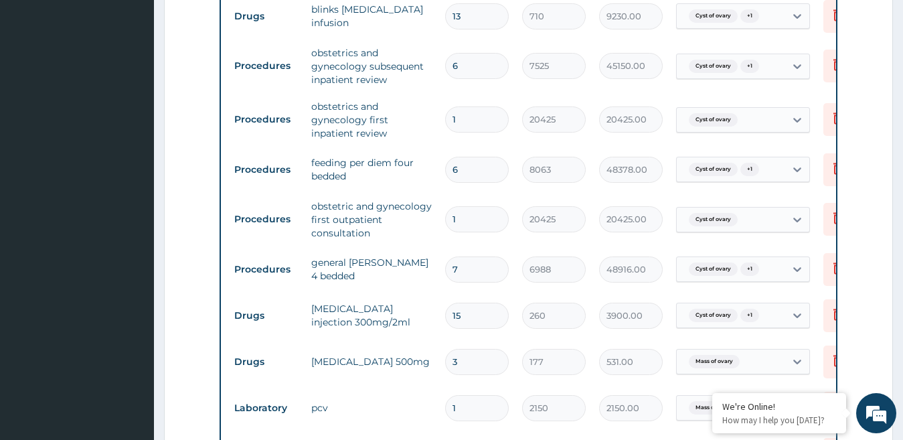
click at [476, 171] on input "6" at bounding box center [477, 170] width 64 height 26
type input "0.00"
type input "7"
type input "56441.00"
type input "0.00"
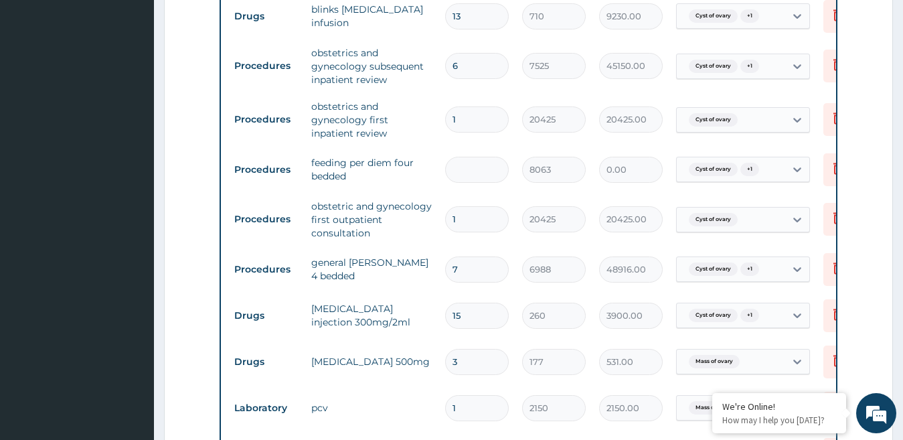
type input "6"
type input "48378.00"
type input "0.00"
type input "7"
click at [437, 184] on td "feeding per diem four bedded" at bounding box center [372, 169] width 134 height 40
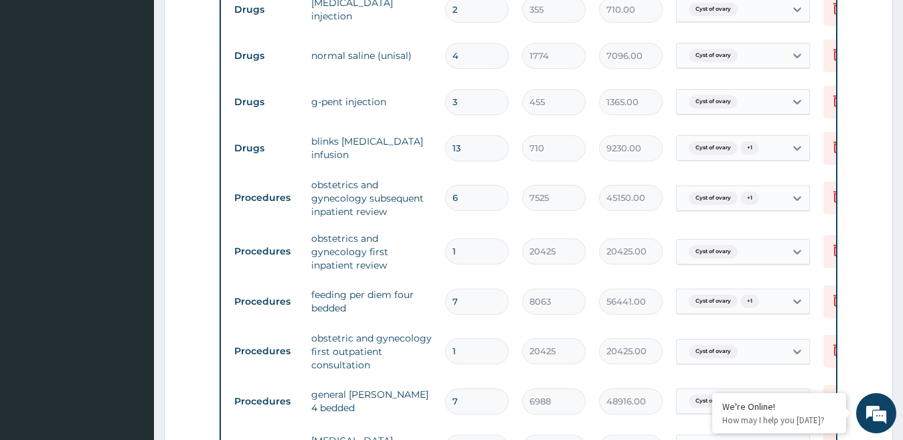
scroll to position [596, 0]
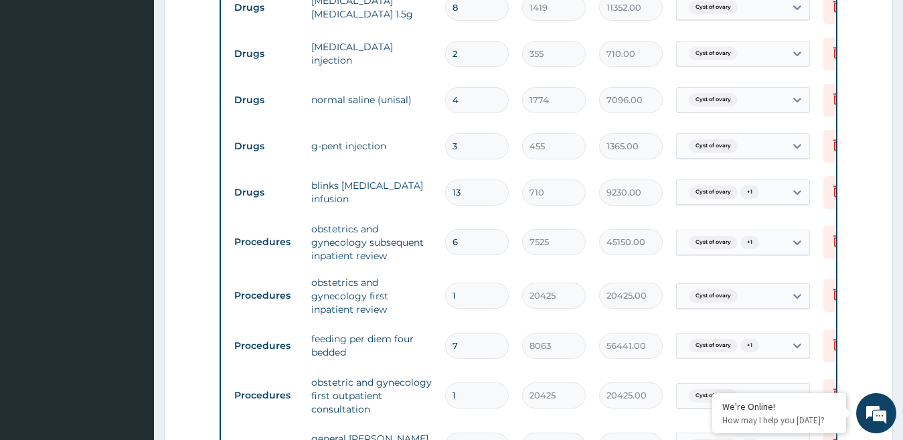
click at [460, 242] on input "6" at bounding box center [477, 242] width 64 height 26
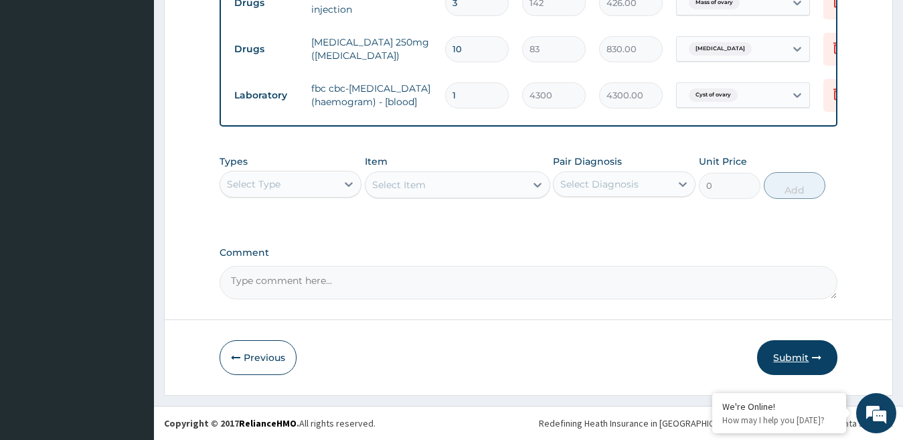
scroll to position [1427, 0]
click at [797, 350] on button "Submit" at bounding box center [797, 357] width 80 height 35
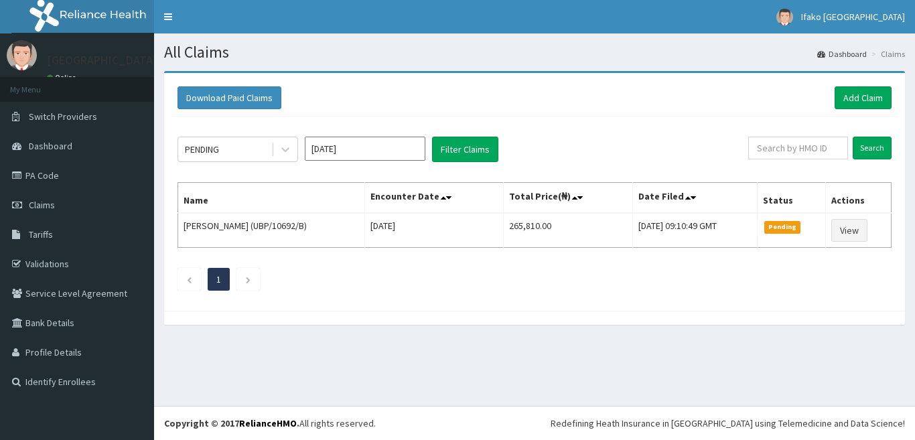
click at [437, 273] on ul "1" at bounding box center [534, 279] width 714 height 23
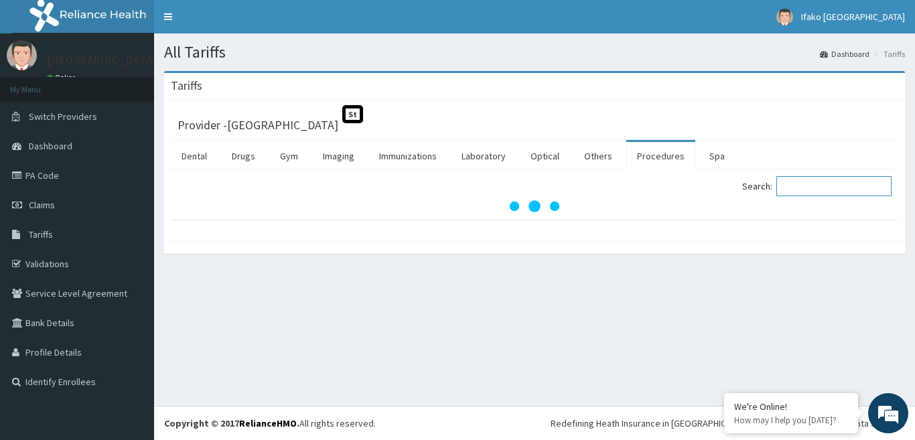
click at [799, 190] on input "Search:" at bounding box center [833, 186] width 115 height 20
type input "E"
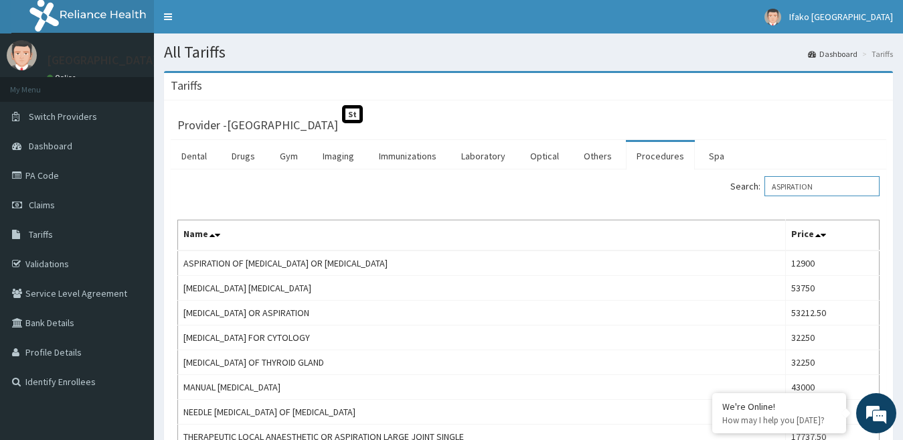
click at [834, 186] on input "ASPIRATION" at bounding box center [822, 186] width 115 height 20
click at [834, 181] on input "ASPIRATION" at bounding box center [822, 186] width 115 height 20
type input "A"
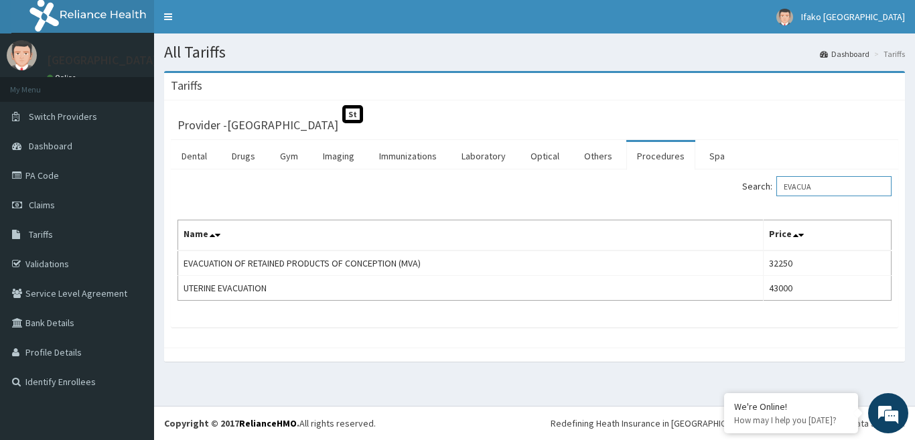
type input "EVACUA"
click at [64, 175] on link "PA Code" at bounding box center [77, 175] width 154 height 29
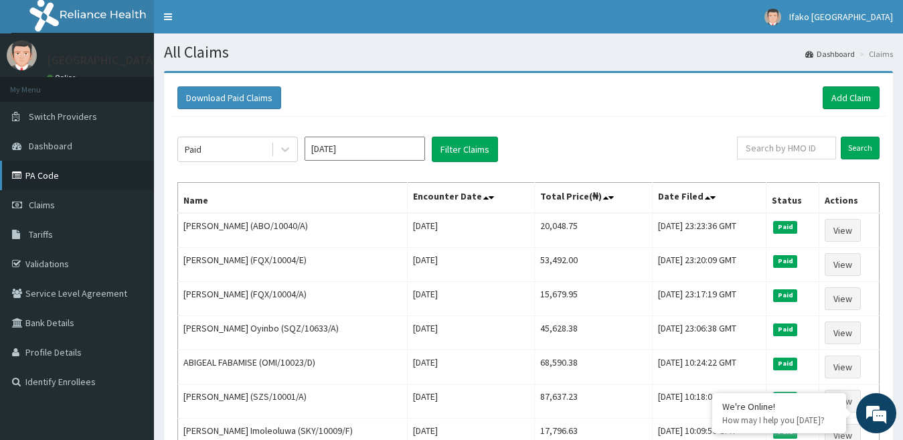
click at [84, 186] on link "PA Code" at bounding box center [77, 175] width 154 height 29
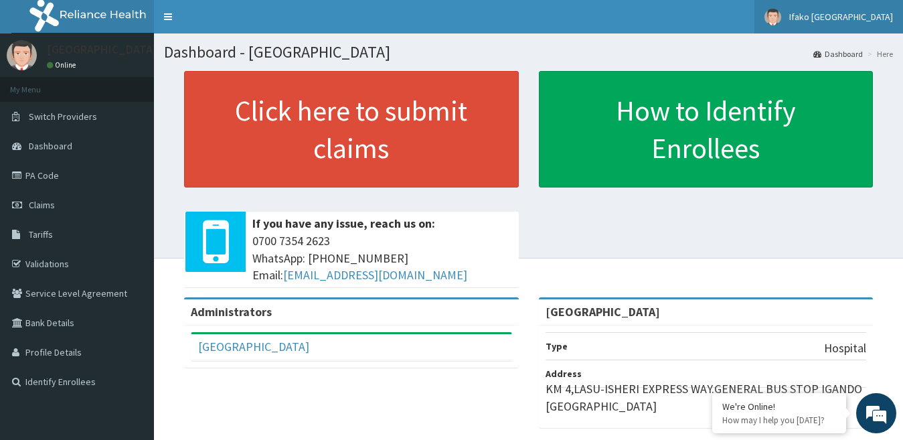
click at [854, 19] on span "Ifako [GEOGRAPHIC_DATA]" at bounding box center [842, 17] width 104 height 12
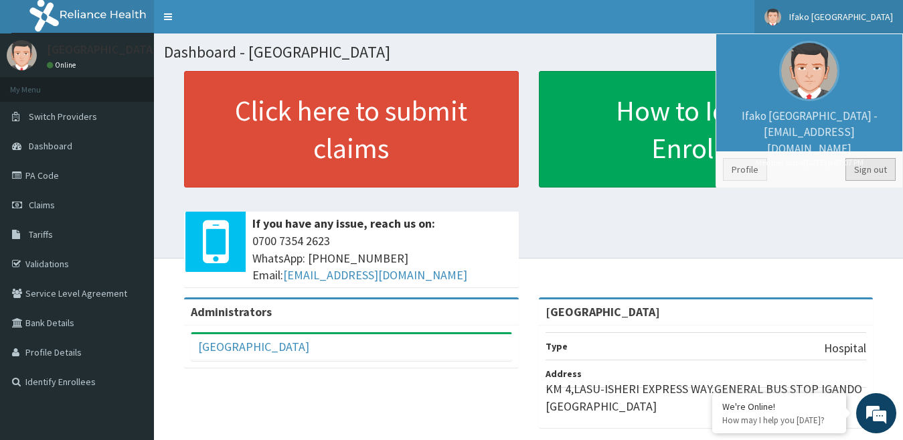
click at [863, 165] on link "Sign out" at bounding box center [871, 169] width 50 height 23
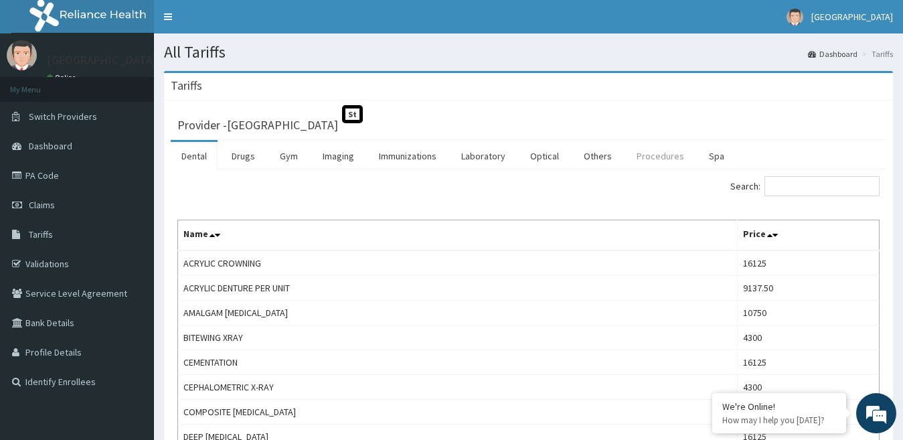
click at [657, 161] on link "Procedures" at bounding box center [660, 156] width 69 height 28
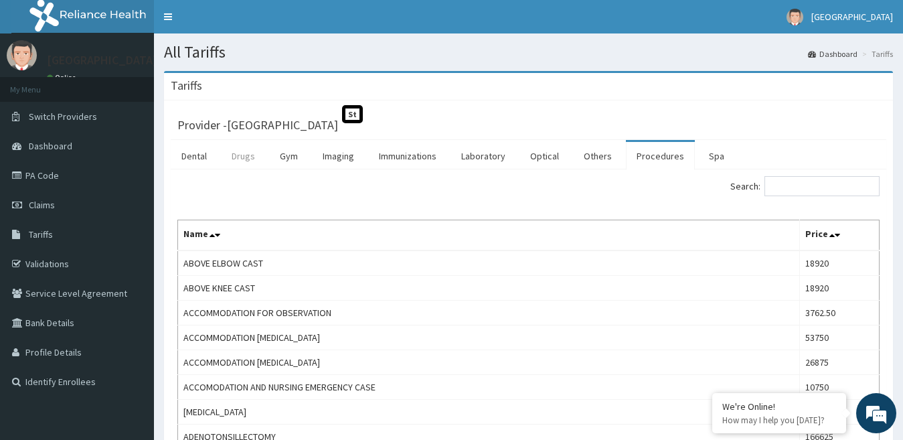
click at [234, 161] on link "Drugs" at bounding box center [243, 156] width 45 height 28
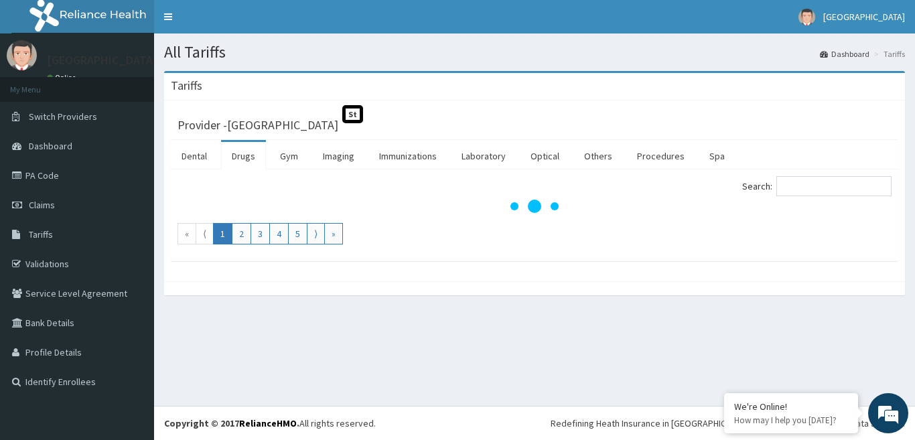
click at [234, 161] on link "Drugs" at bounding box center [243, 156] width 45 height 28
click at [830, 184] on input "Search:" at bounding box center [833, 186] width 115 height 20
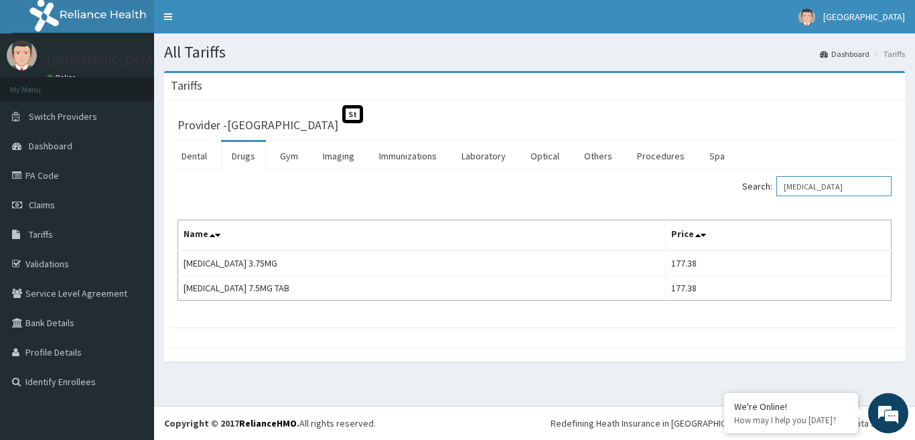
type input "ZOPICLONE"
click at [456, 348] on div at bounding box center [534, 355] width 741 height 14
click at [87, 167] on link "PA Code" at bounding box center [77, 175] width 154 height 29
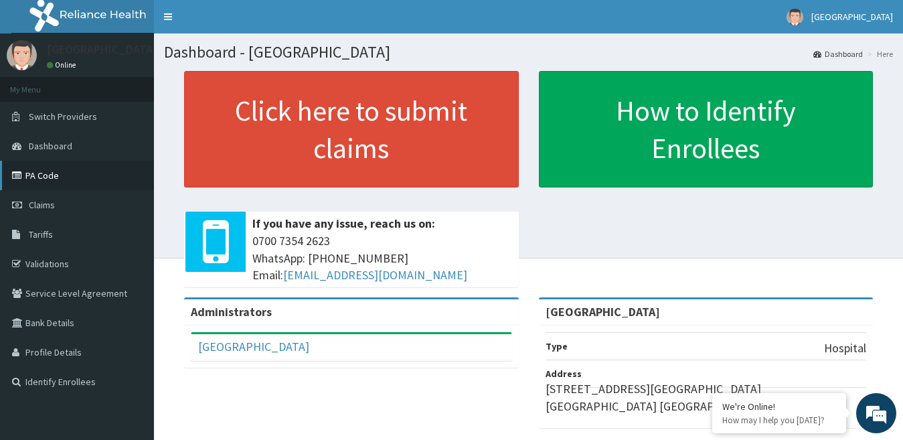
click at [81, 171] on link "PA Code" at bounding box center [77, 175] width 154 height 29
click at [54, 170] on link "PA Code" at bounding box center [77, 175] width 154 height 29
